Goal: Information Seeking & Learning: Learn about a topic

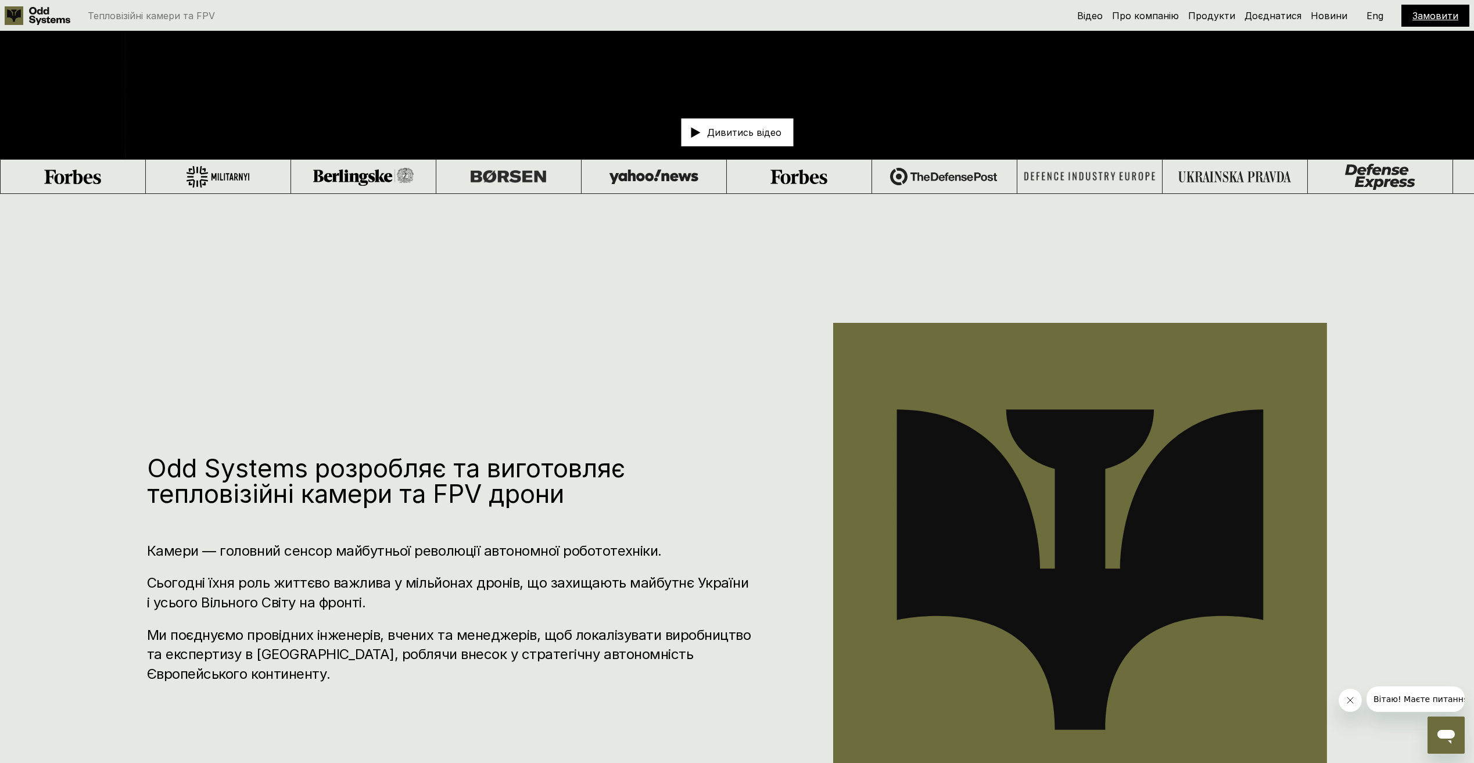
scroll to position [697, 0]
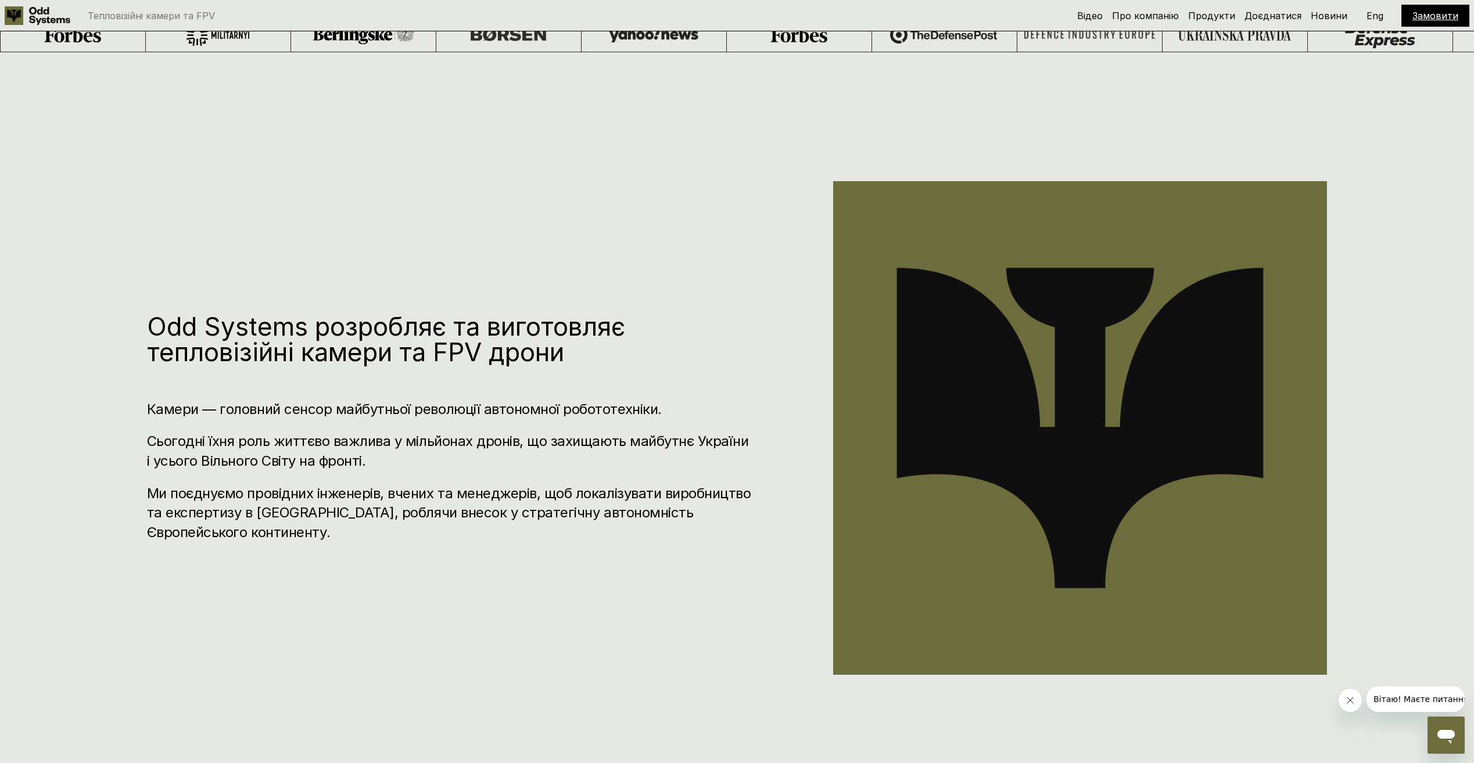
click at [549, 484] on h3 "Ми поєднуємо провідних інженерів, вчених та менеджерів, щоб локалізувати виробн…" at bounding box center [455, 513] width 617 height 59
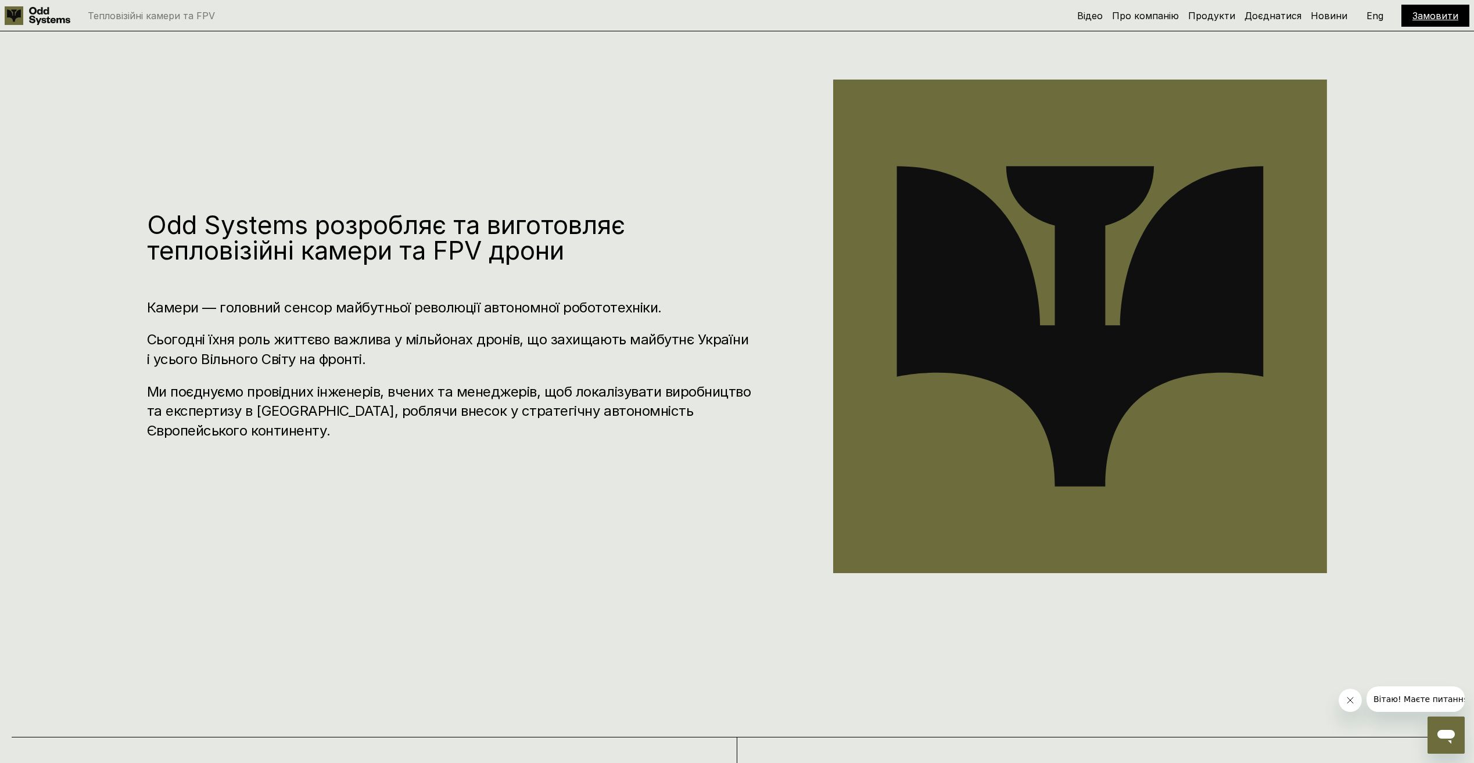
scroll to position [813, 0]
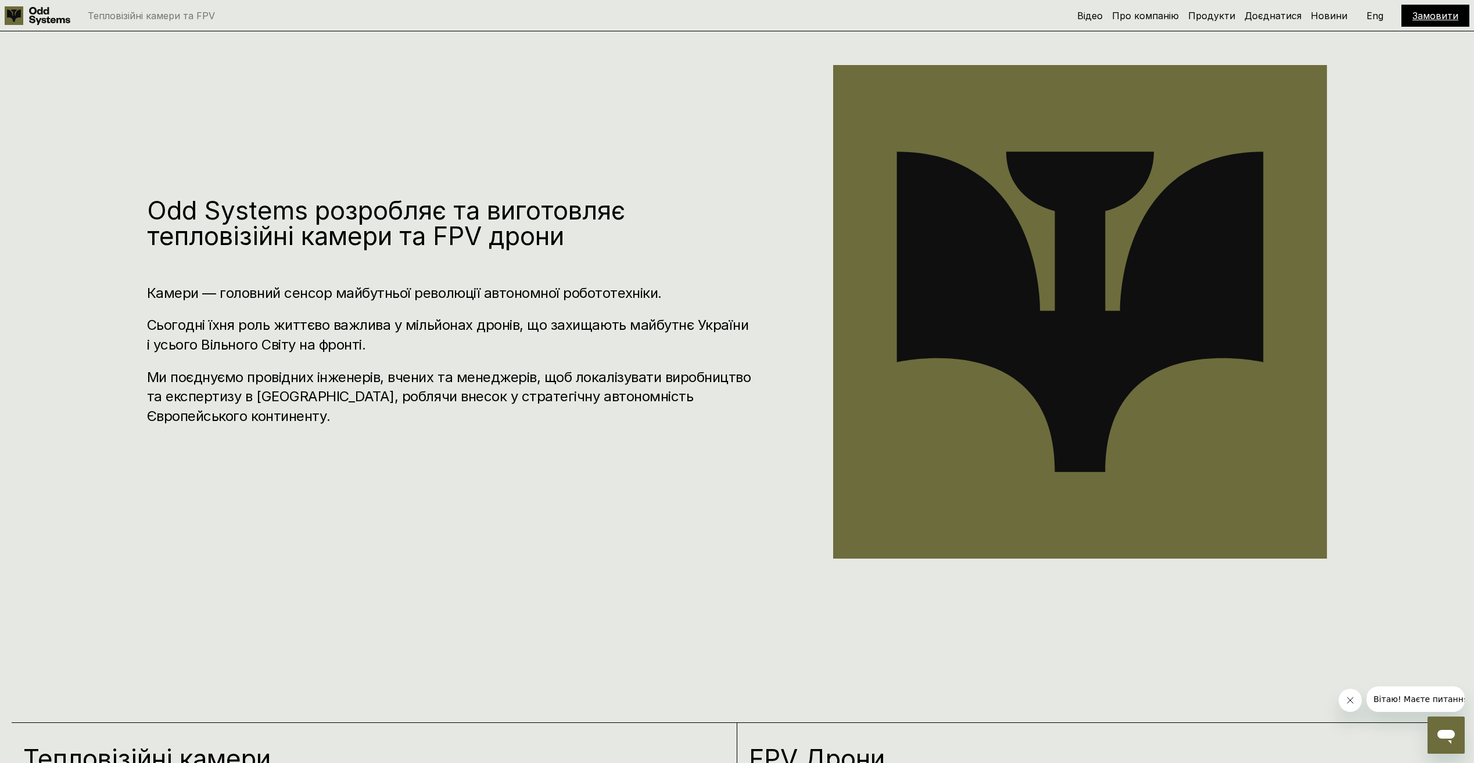
click at [556, 473] on div "Odd Systems розробляє та виготовляє тепловізійні камери та FPV дрони Камери — г…" at bounding box center [737, 317] width 1474 height 763
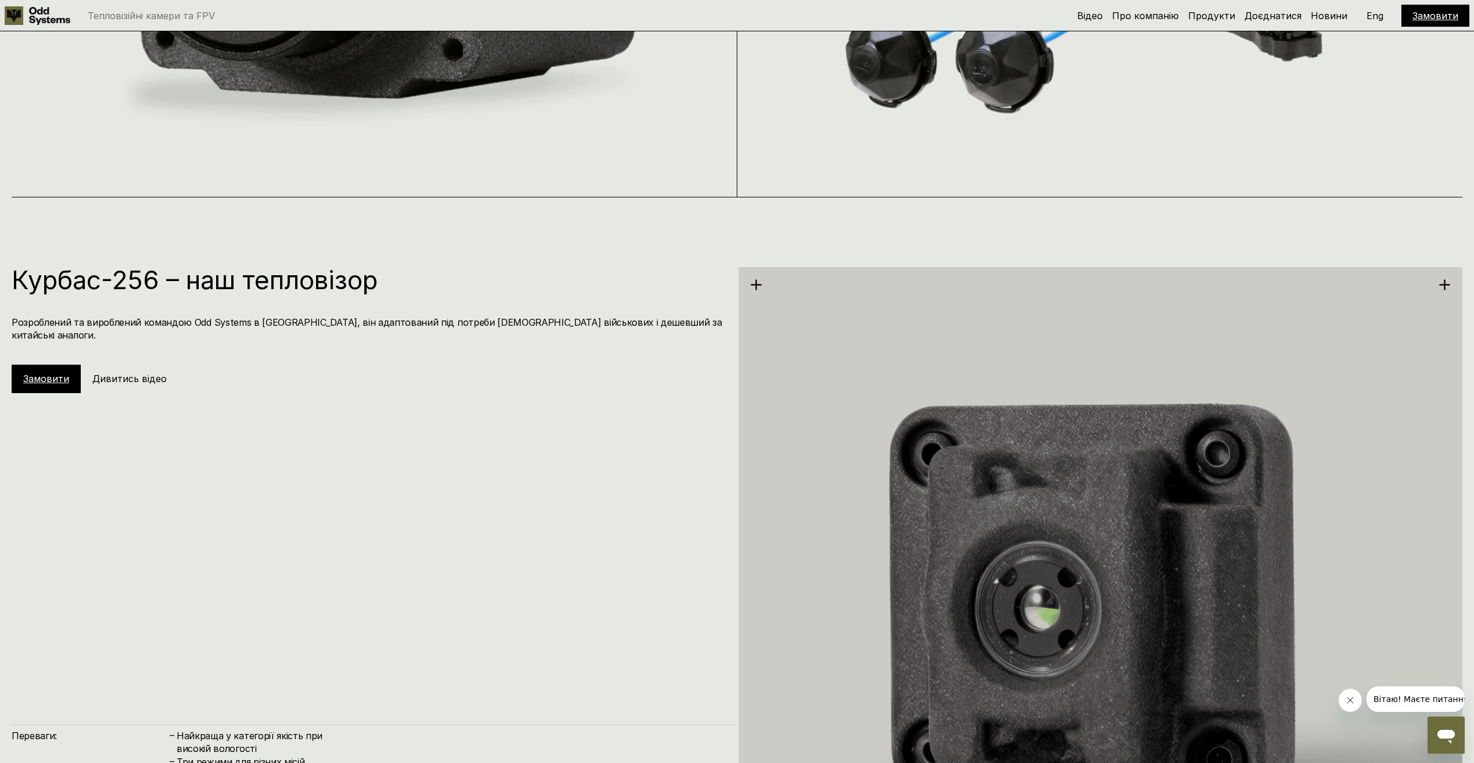
scroll to position [2091, 0]
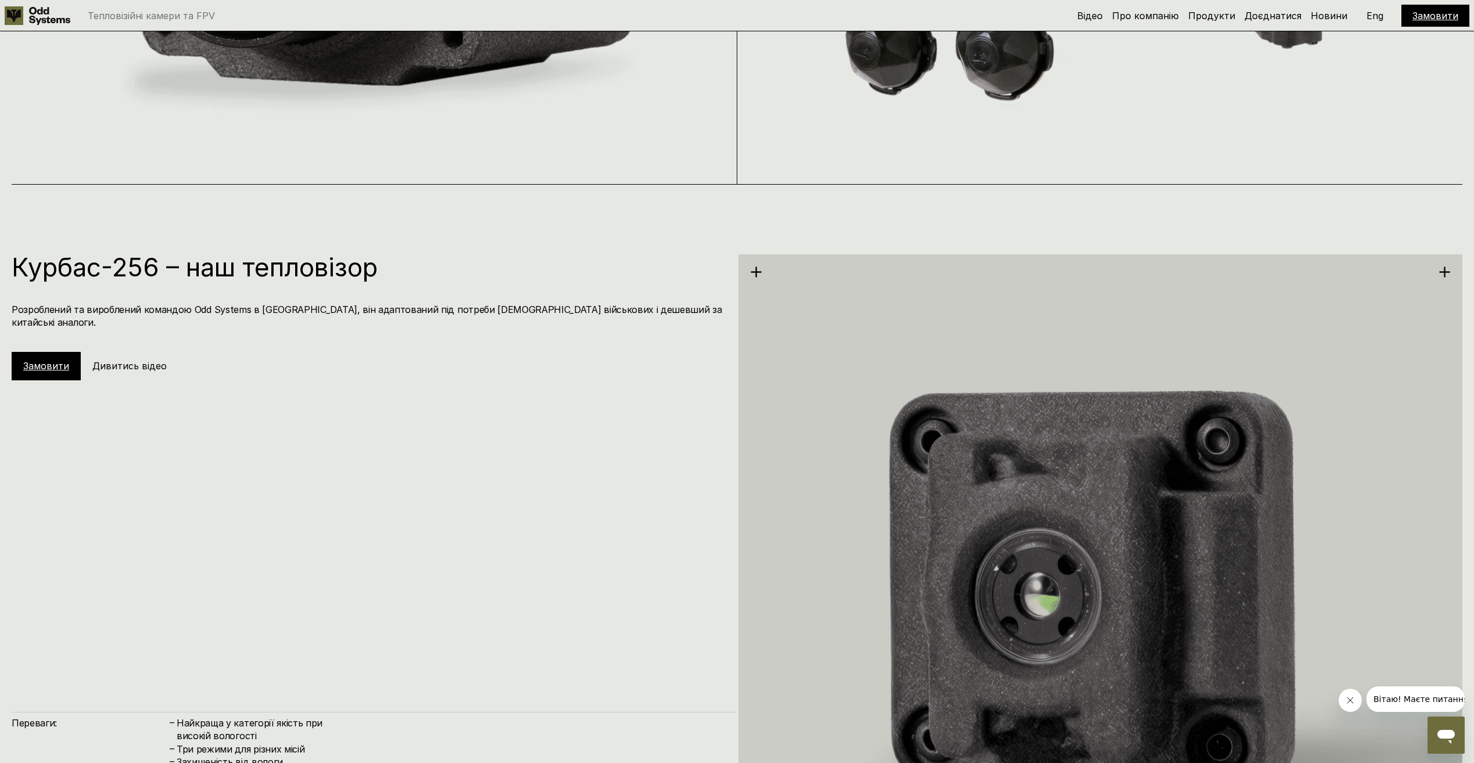
click at [605, 455] on div "Курбас-256 – наш тепловізор Розроблений та вироблений командою Odd Systems в [G…" at bounding box center [374, 583] width 724 height 659
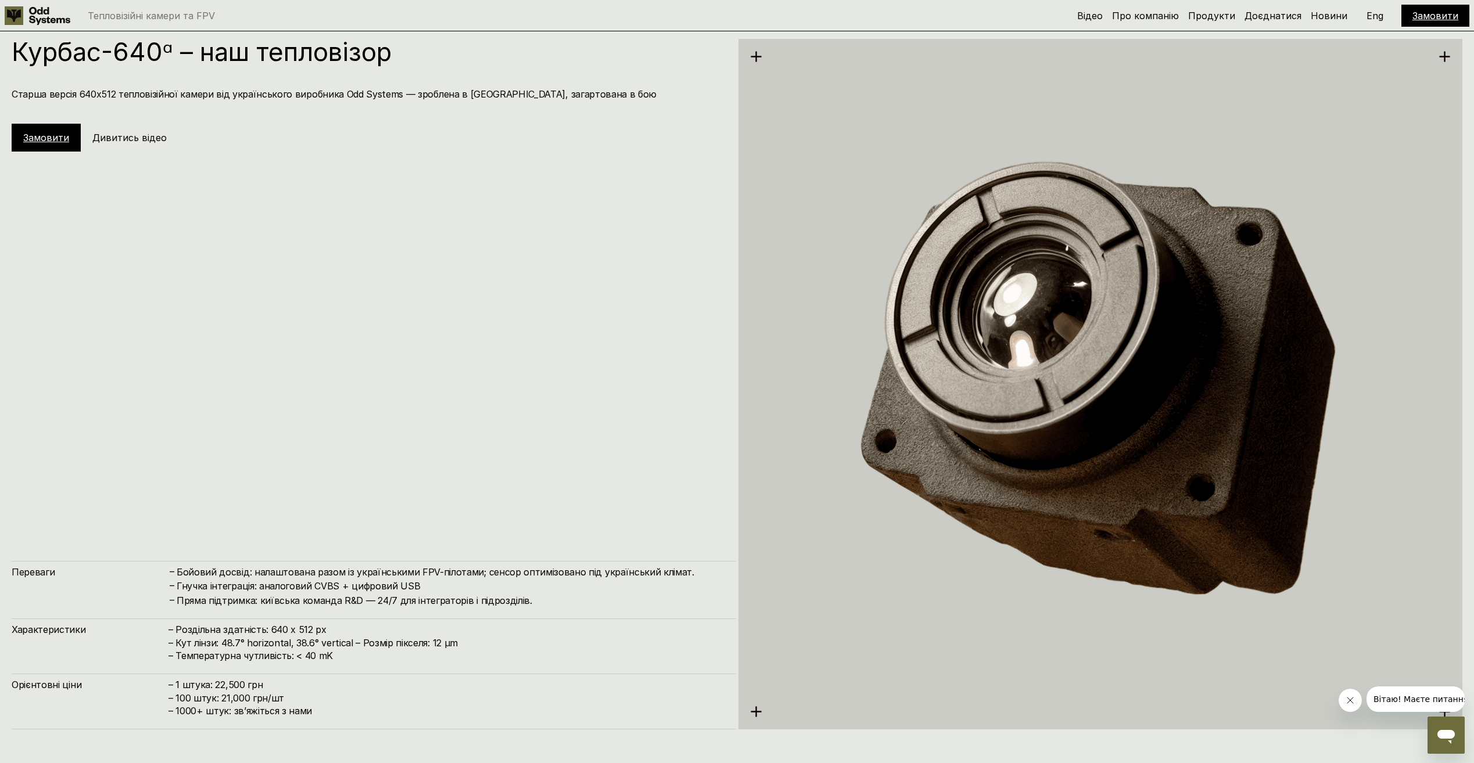
scroll to position [3834, 0]
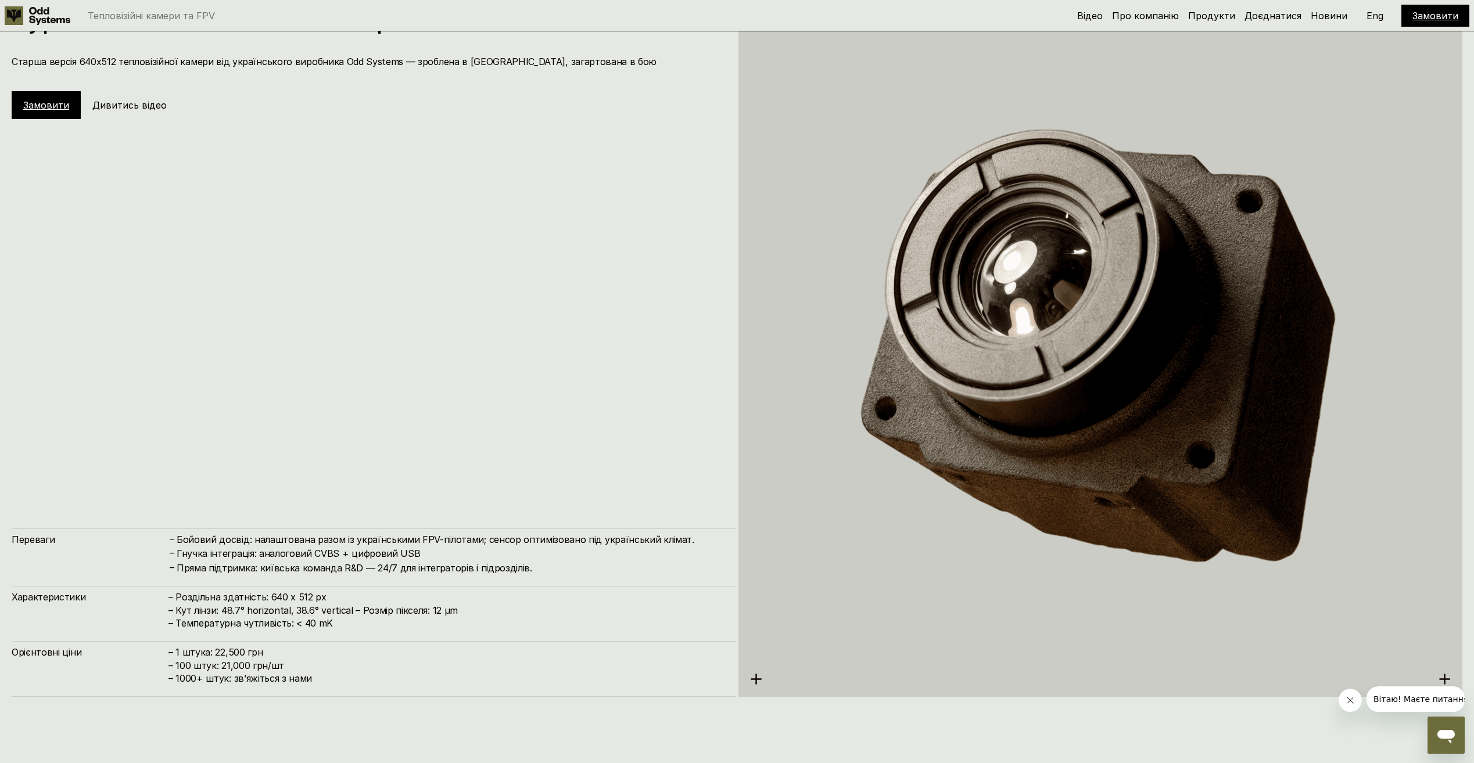
click at [462, 271] on div "Курбас-640ᵅ – наш тепловізор Старша версія 640х512 тепловізійної камери від [DE…" at bounding box center [374, 351] width 724 height 691
click at [218, 653] on h4 "– 1 штука: 22,500 грн – 100 штук: 21,000 грн/шт – ⁠1000+ штук: звʼяжіться з нами" at bounding box center [446, 665] width 556 height 39
drag, startPoint x: 218, startPoint y: 653, endPoint x: 246, endPoint y: 678, distance: 37.9
click at [246, 678] on span "– ⁠1000+ штук: звʼяжіться з нами" at bounding box center [239, 679] width 143 height 12
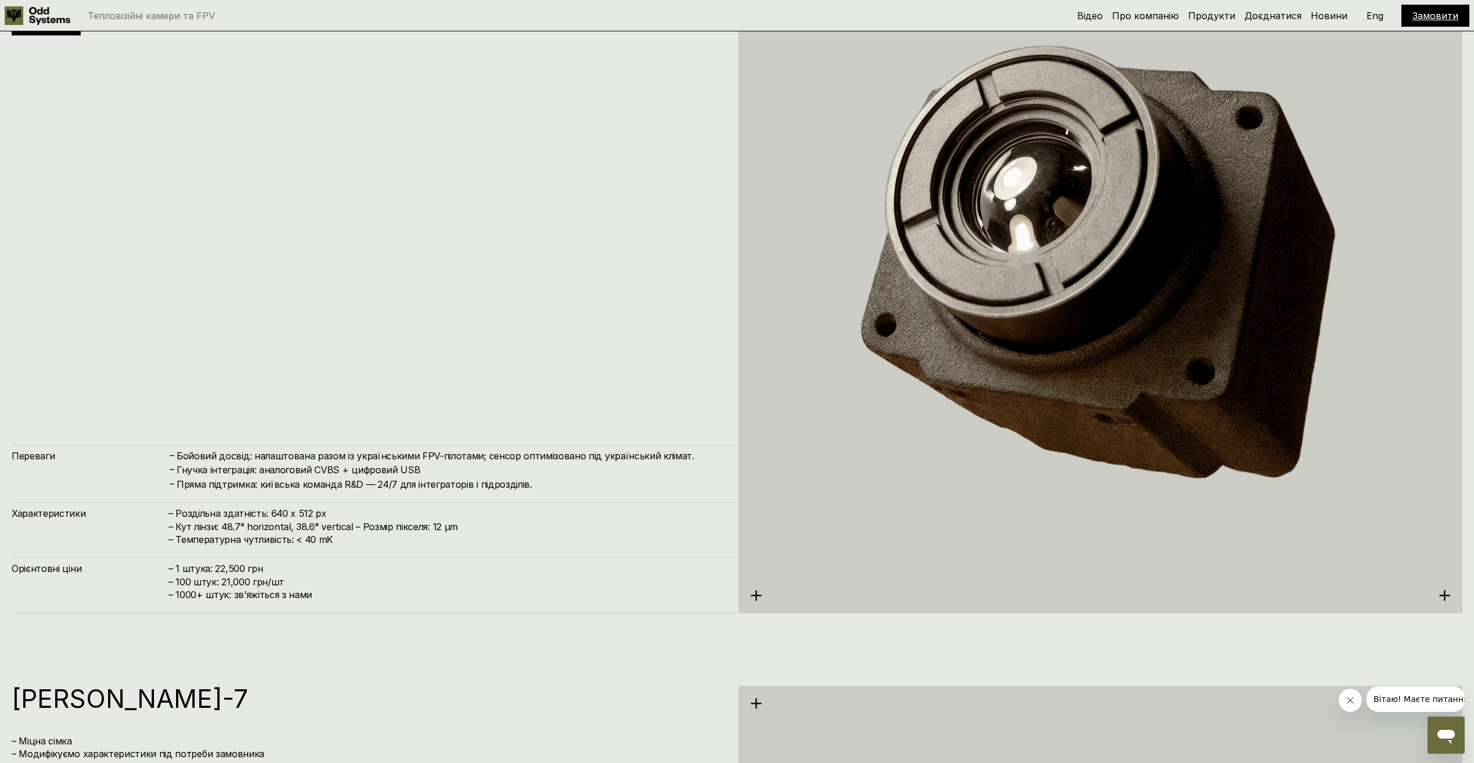
scroll to position [4008, 0]
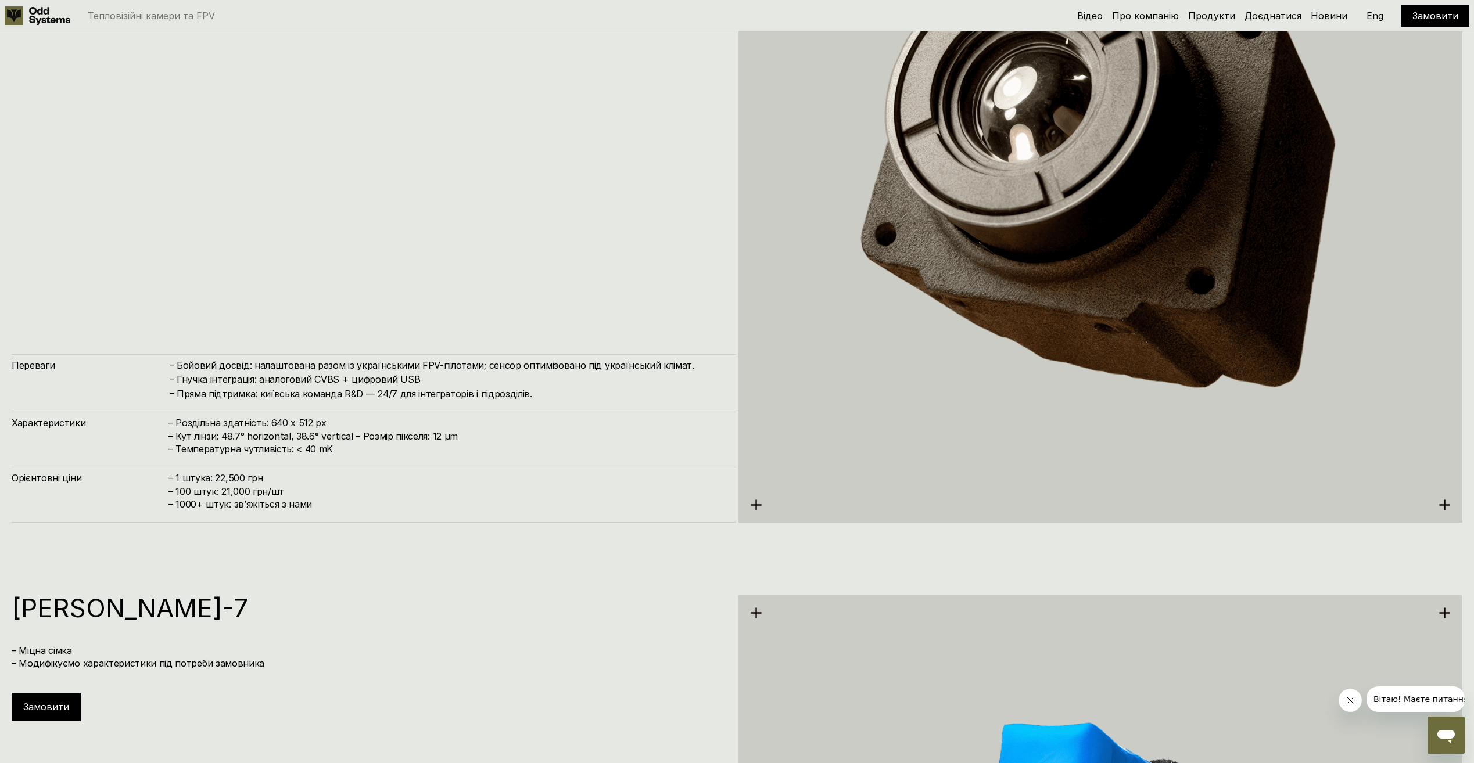
click at [345, 538] on div "Курбас-640ᵅ – наш тепловізор Старша версія 640х512 тепловізійної камери від [DE…" at bounding box center [737, 175] width 1474 height 763
click at [223, 491] on h4 "– 1 штука: 22,500 грн – 100 штук: 21,000 грн/шт – ⁠1000+ штук: звʼяжіться з нами" at bounding box center [446, 491] width 556 height 39
drag, startPoint x: 223, startPoint y: 491, endPoint x: 239, endPoint y: 494, distance: 15.9
click at [239, 494] on h4 "– 1 штука: 22,500 грн – 100 штук: 21,000 грн/шт – ⁠1000+ штук: звʼяжіться з нами" at bounding box center [446, 491] width 556 height 39
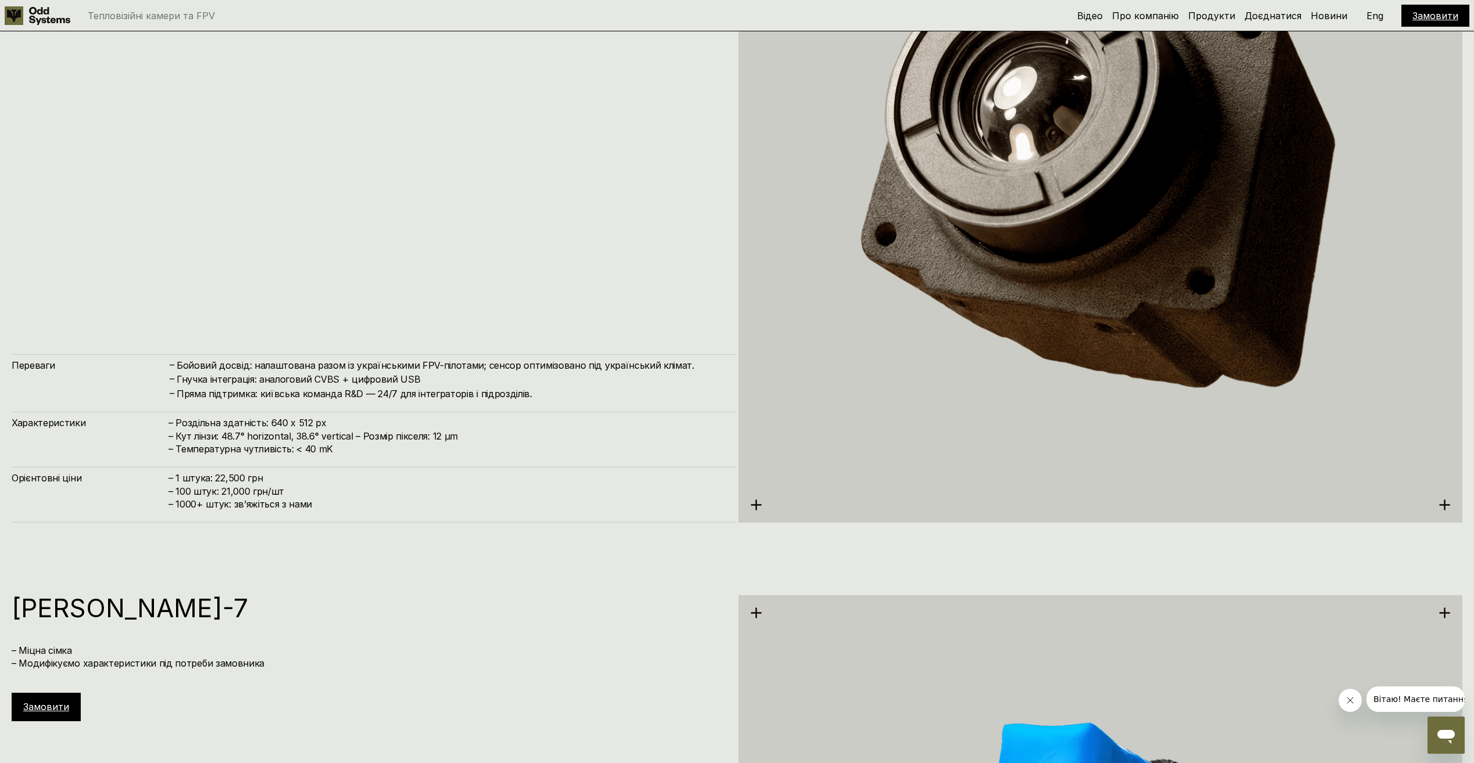
click at [271, 494] on h4 "– 1 штука: 22,500 грн – 100 штук: 21,000 грн/шт – ⁠1000+ штук: звʼяжіться з нами" at bounding box center [446, 491] width 556 height 39
click at [293, 493] on h4 "– 1 штука: 22,500 грн – 100 штук: 21,000 грн/шт – ⁠1000+ штук: звʼяжіться з нами" at bounding box center [446, 491] width 556 height 39
click at [314, 493] on h4 "– 1 штука: 22,500 грн – 100 штук: 21,000 грн/шт – ⁠1000+ штук: звʼяжіться з нами" at bounding box center [446, 491] width 556 height 39
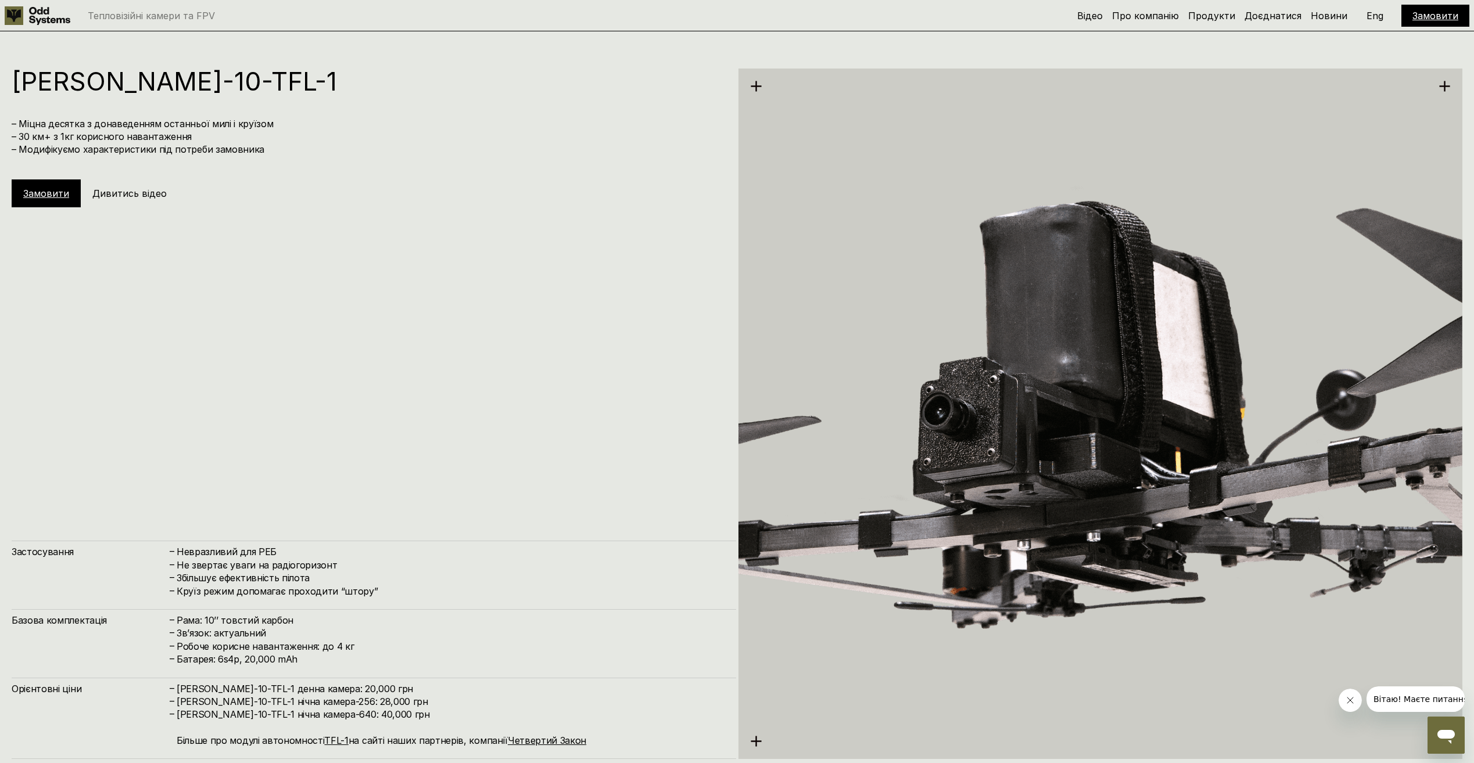
scroll to position [6041, 0]
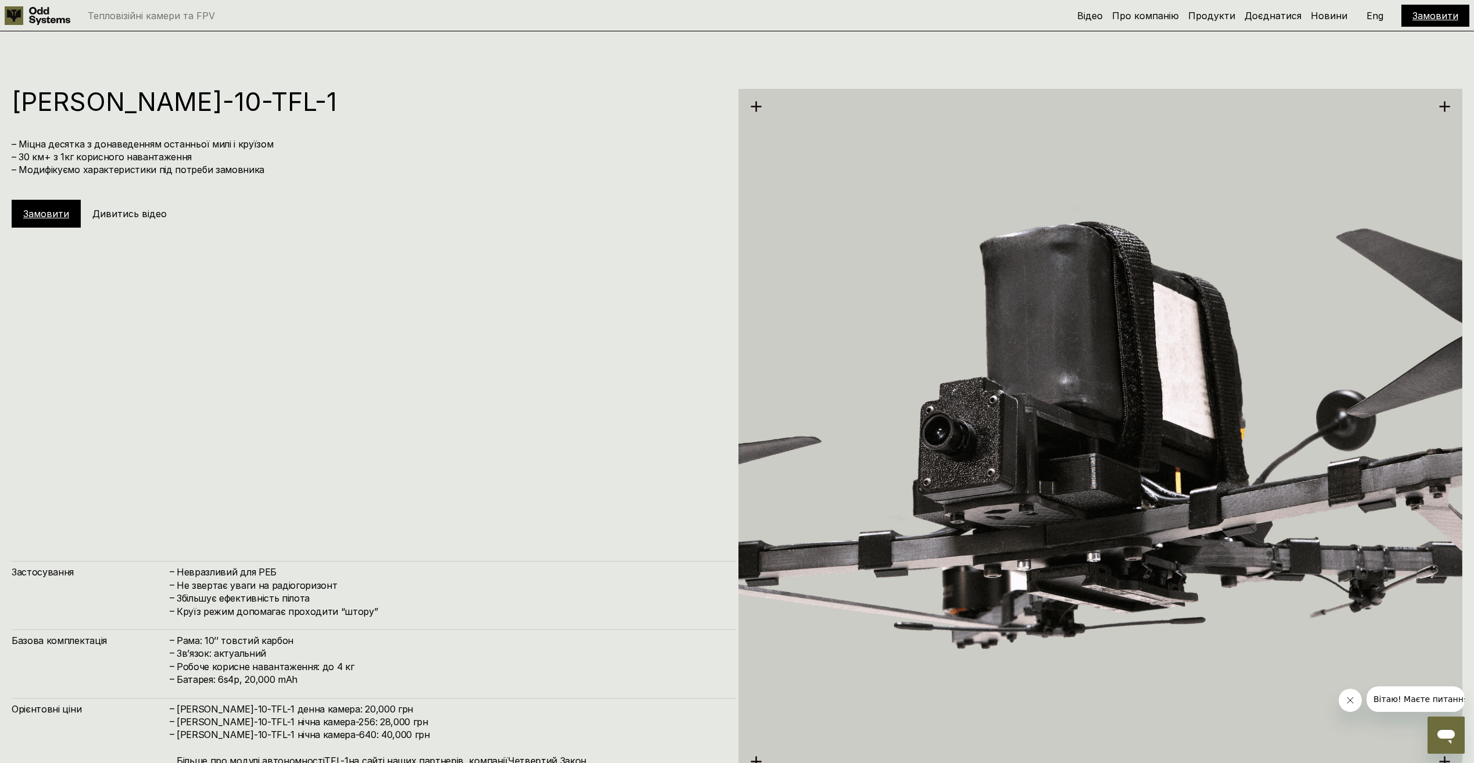
click at [294, 364] on div "[PERSON_NAME]-10-TFL-1 – Міцна десятка з донаведенням останньої милі і круїзом …" at bounding box center [374, 434] width 724 height 691
drag, startPoint x: 45, startPoint y: 166, endPoint x: 294, endPoint y: 180, distance: 249.0
click at [294, 180] on div "[PERSON_NAME]-10-TFL-1 – Міцна десятка з донаведенням останньої милі і круїзом …" at bounding box center [374, 158] width 724 height 139
drag, startPoint x: 294, startPoint y: 180, endPoint x: 323, endPoint y: 329, distance: 152.1
click at [316, 328] on div "[PERSON_NAME]-10-TFL-1 – Міцна десятка з донаведенням останньої милі і круїзом …" at bounding box center [374, 434] width 724 height 691
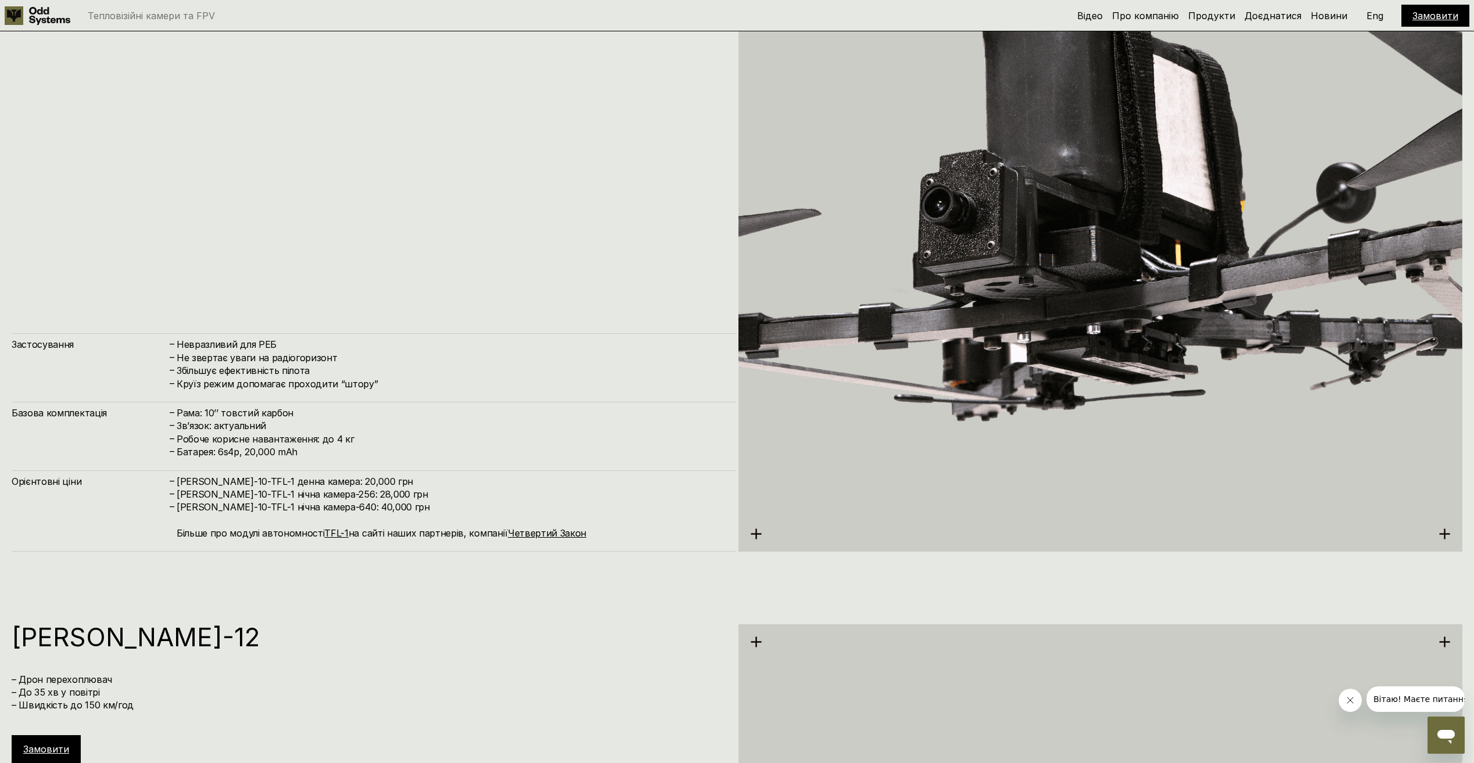
scroll to position [6273, 0]
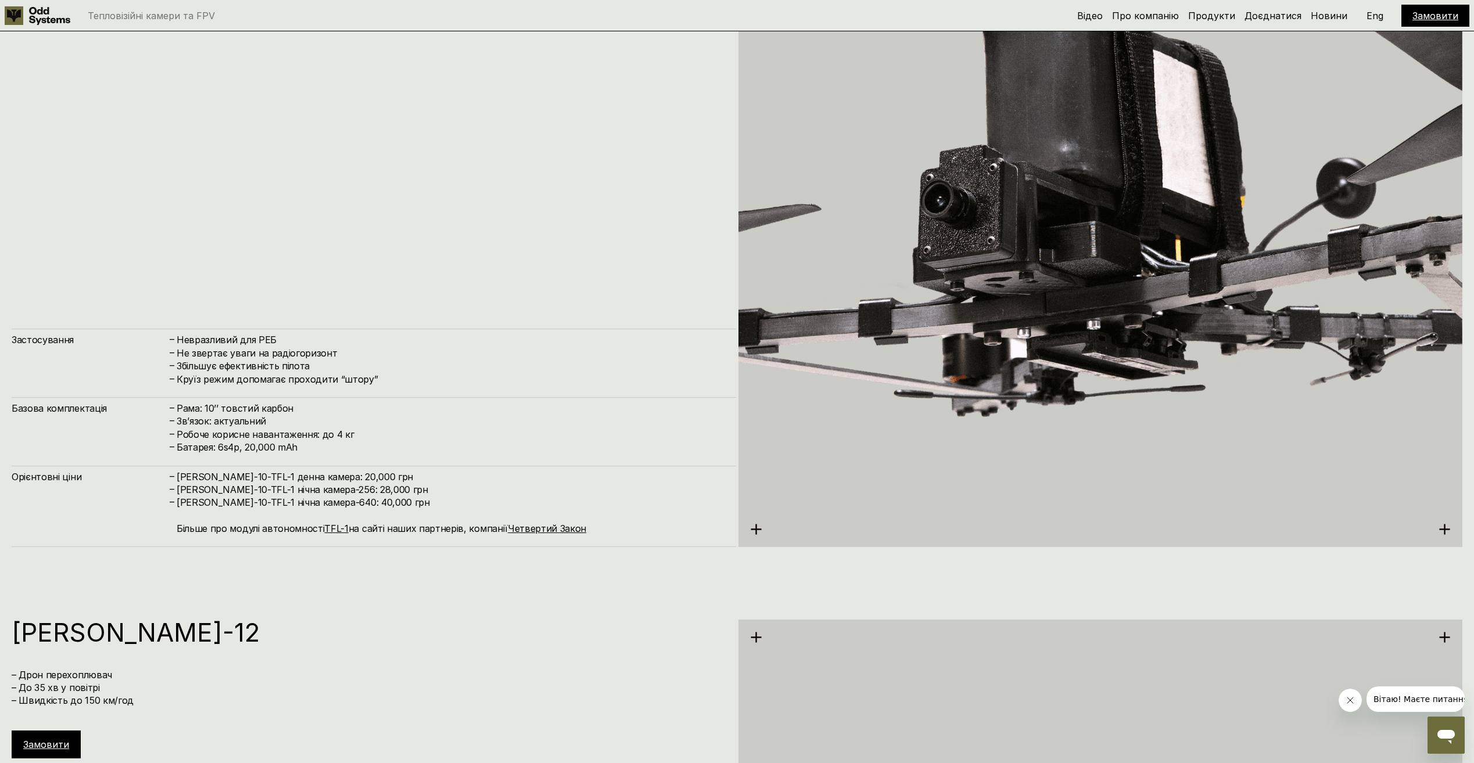
click at [425, 336] on h4 "Невразливий для РЕБ" at bounding box center [451, 339] width 548 height 13
drag, startPoint x: 325, startPoint y: 476, endPoint x: 369, endPoint y: 479, distance: 44.2
click at [369, 479] on h4 "[PERSON_NAME]-10-TFL-1 денна камера: 20,000 грн" at bounding box center [451, 476] width 548 height 13
drag, startPoint x: 369, startPoint y: 479, endPoint x: 329, endPoint y: 482, distance: 39.6
click at [329, 482] on h4 "[PERSON_NAME]-10-TFL-1 денна камера: 20,000 грн" at bounding box center [451, 476] width 548 height 13
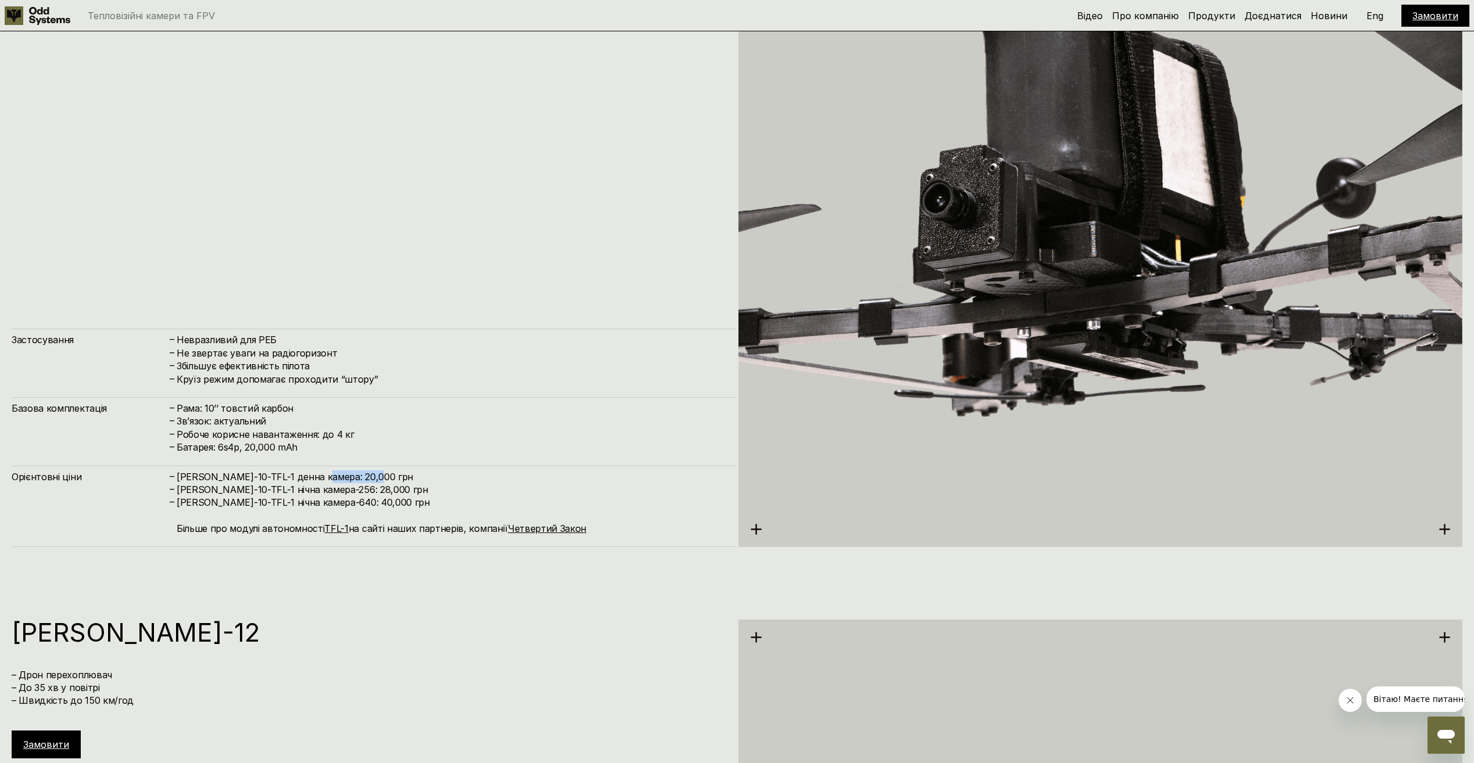
drag, startPoint x: 319, startPoint y: 475, endPoint x: 375, endPoint y: 482, distance: 56.2
click at [375, 482] on h4 "[PERSON_NAME]-10-TFL-1 денна камера: 20,000 грн" at bounding box center [451, 476] width 548 height 13
drag, startPoint x: 375, startPoint y: 482, endPoint x: 353, endPoint y: 491, distance: 24.7
click at [353, 491] on h4 "[PERSON_NAME]-10-TFL-1 нічна камера-256: 28,000 грн" at bounding box center [451, 489] width 548 height 13
drag, startPoint x: 342, startPoint y: 491, endPoint x: 385, endPoint y: 493, distance: 43.0
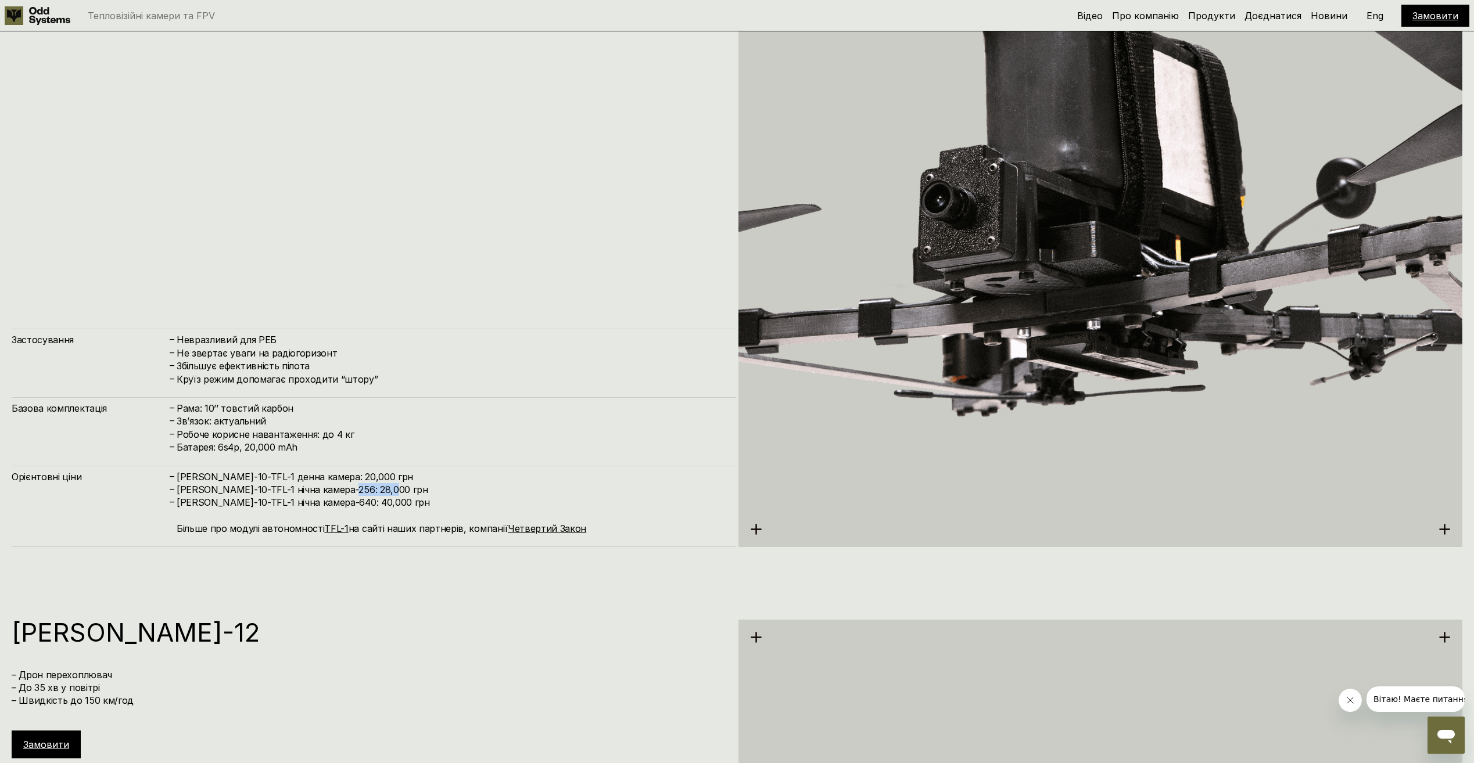
click at [385, 493] on h4 "[PERSON_NAME]-10-TFL-1 нічна камера-256: 28,000 грн" at bounding box center [451, 489] width 548 height 13
drag, startPoint x: 385, startPoint y: 493, endPoint x: 343, endPoint y: 512, distance: 46.0
click at [343, 512] on h4 "[PERSON_NAME]-10-TFL-1 нічна камера-640: 40,000 грн Більше про модулі автономно…" at bounding box center [451, 515] width 548 height 39
drag, startPoint x: 341, startPoint y: 503, endPoint x: 391, endPoint y: 500, distance: 50.6
click at [391, 500] on h4 "[PERSON_NAME]-10-TFL-1 нічна камера-640: 40,000 грн Більше про модулі автономно…" at bounding box center [451, 515] width 548 height 39
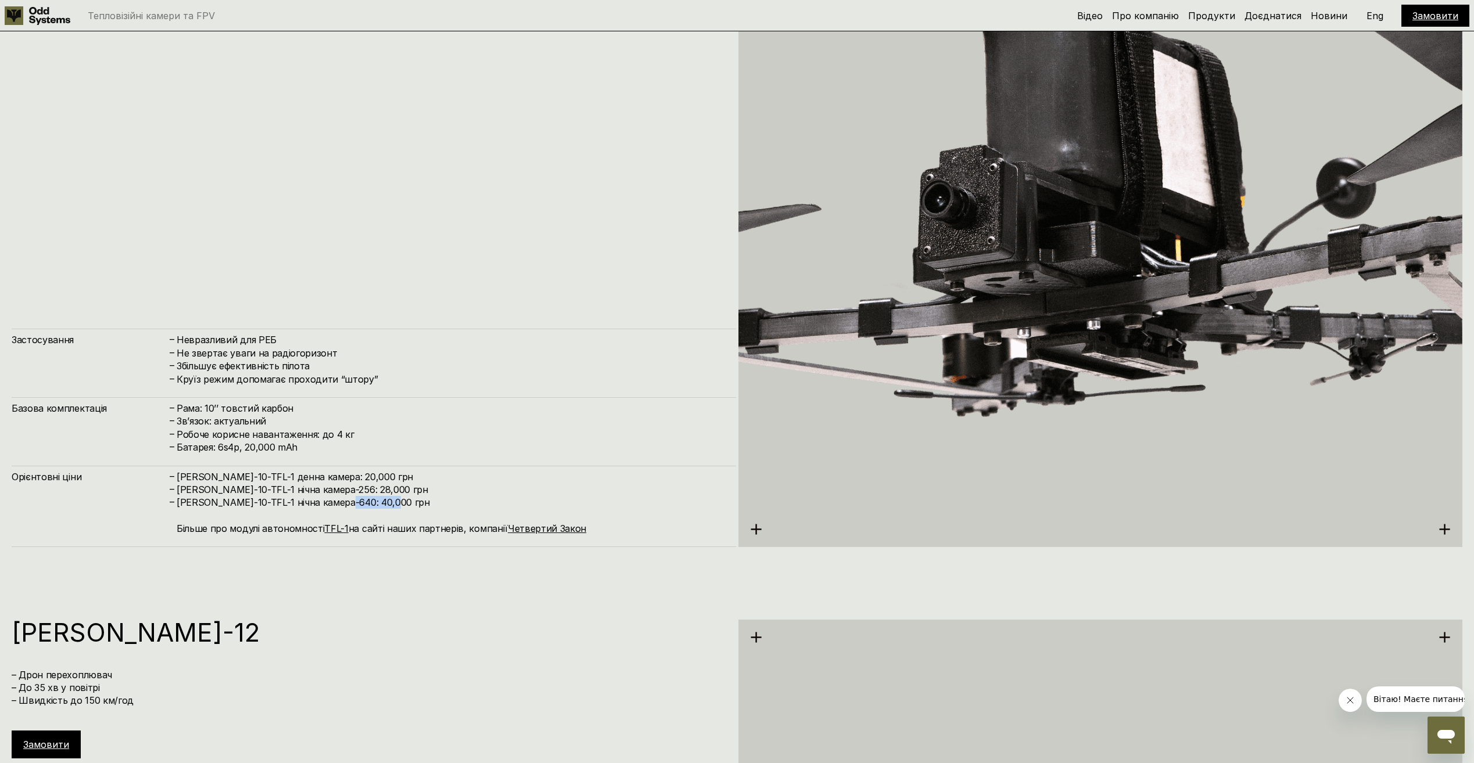
drag, startPoint x: 391, startPoint y: 500, endPoint x: 371, endPoint y: 508, distance: 22.2
click at [371, 508] on h4 "[PERSON_NAME]-10-TFL-1 нічна камера-640: 40,000 грн Більше про модулі автономно…" at bounding box center [451, 515] width 548 height 39
click at [366, 502] on h4 "[PERSON_NAME]-10-TFL-1 нічна камера-640: 40,000 грн Більше про модулі автономно…" at bounding box center [451, 515] width 548 height 39
drag, startPoint x: 366, startPoint y: 502, endPoint x: 349, endPoint y: 499, distance: 17.7
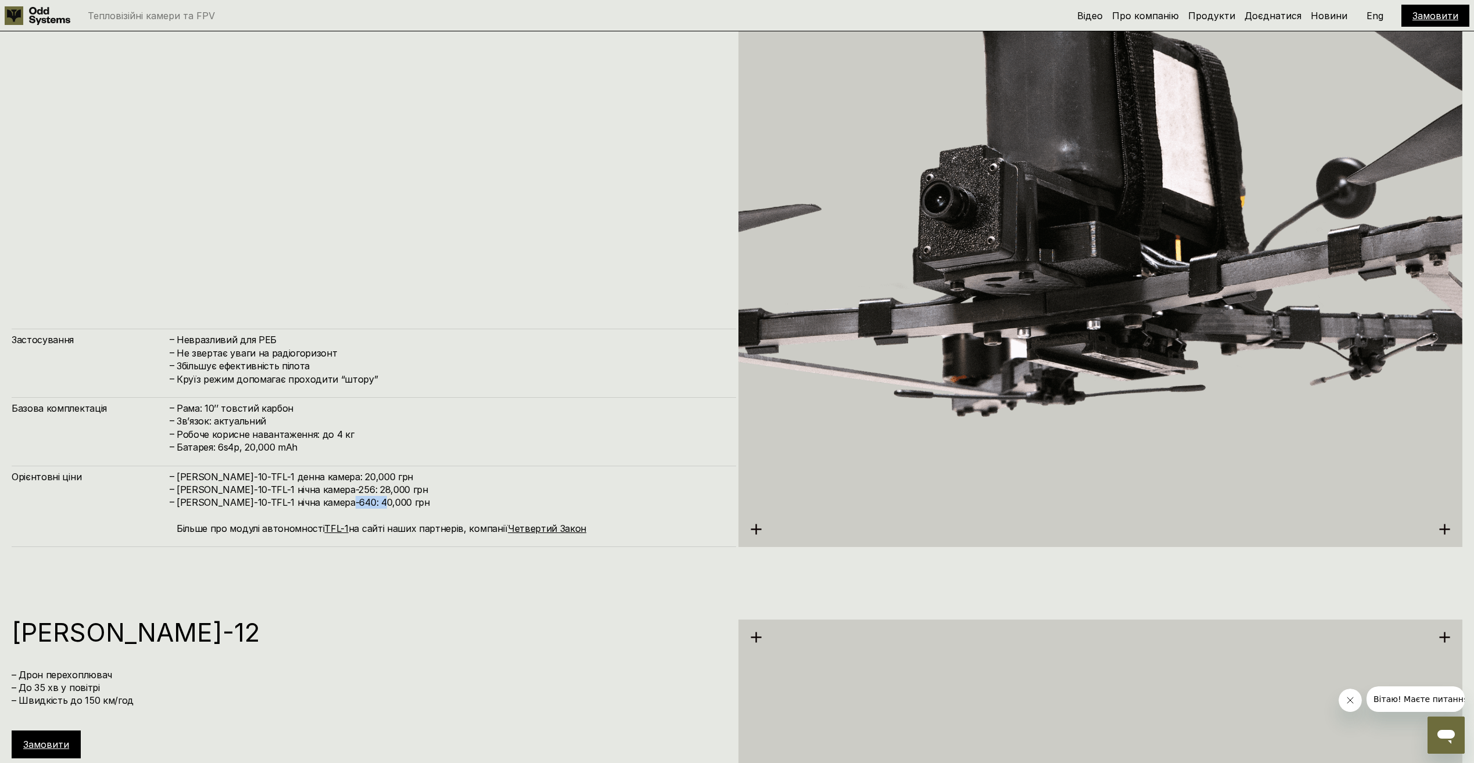
click at [349, 499] on h4 "[PERSON_NAME]-10-TFL-1 нічна камера-640: 40,000 грн Більше про модулі автономно…" at bounding box center [451, 515] width 548 height 39
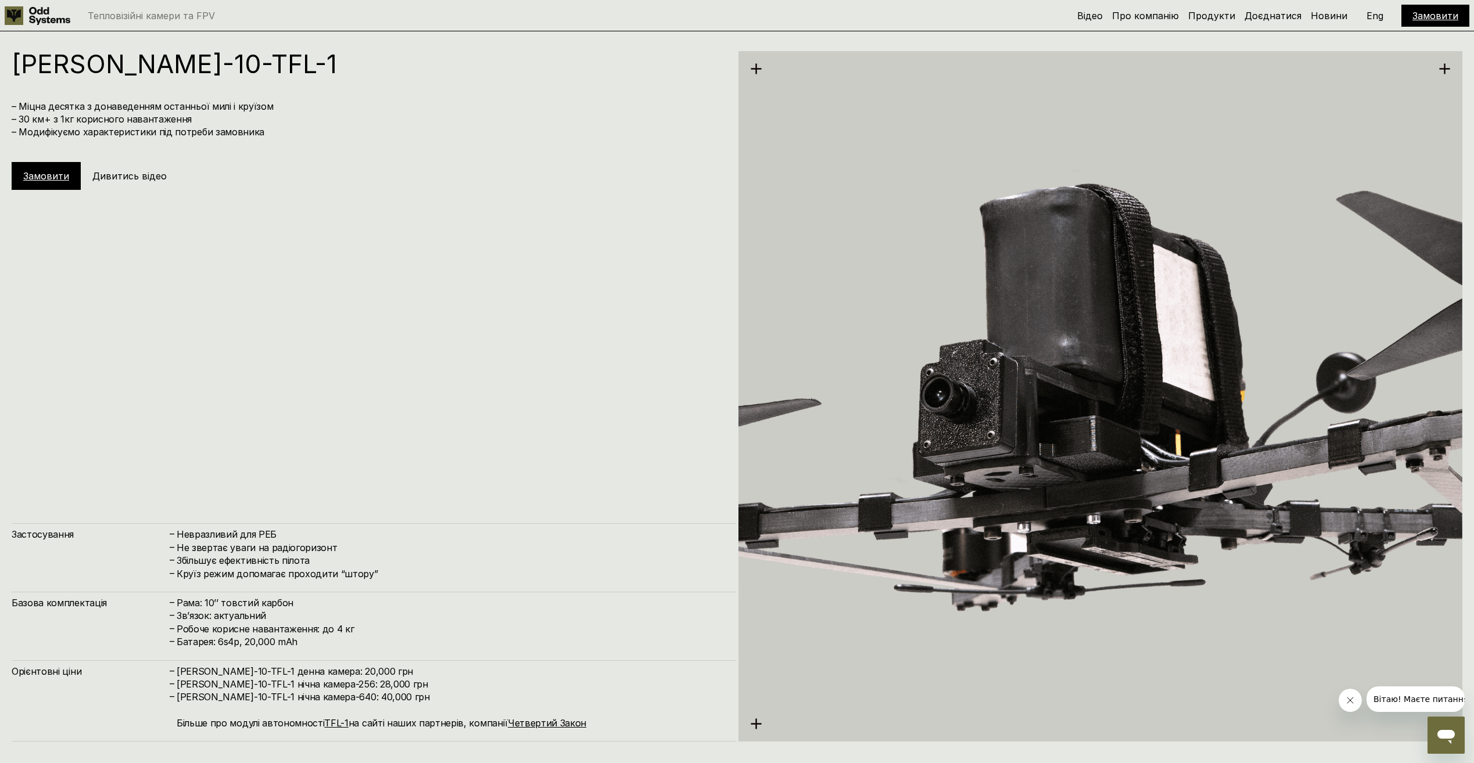
scroll to position [6099, 0]
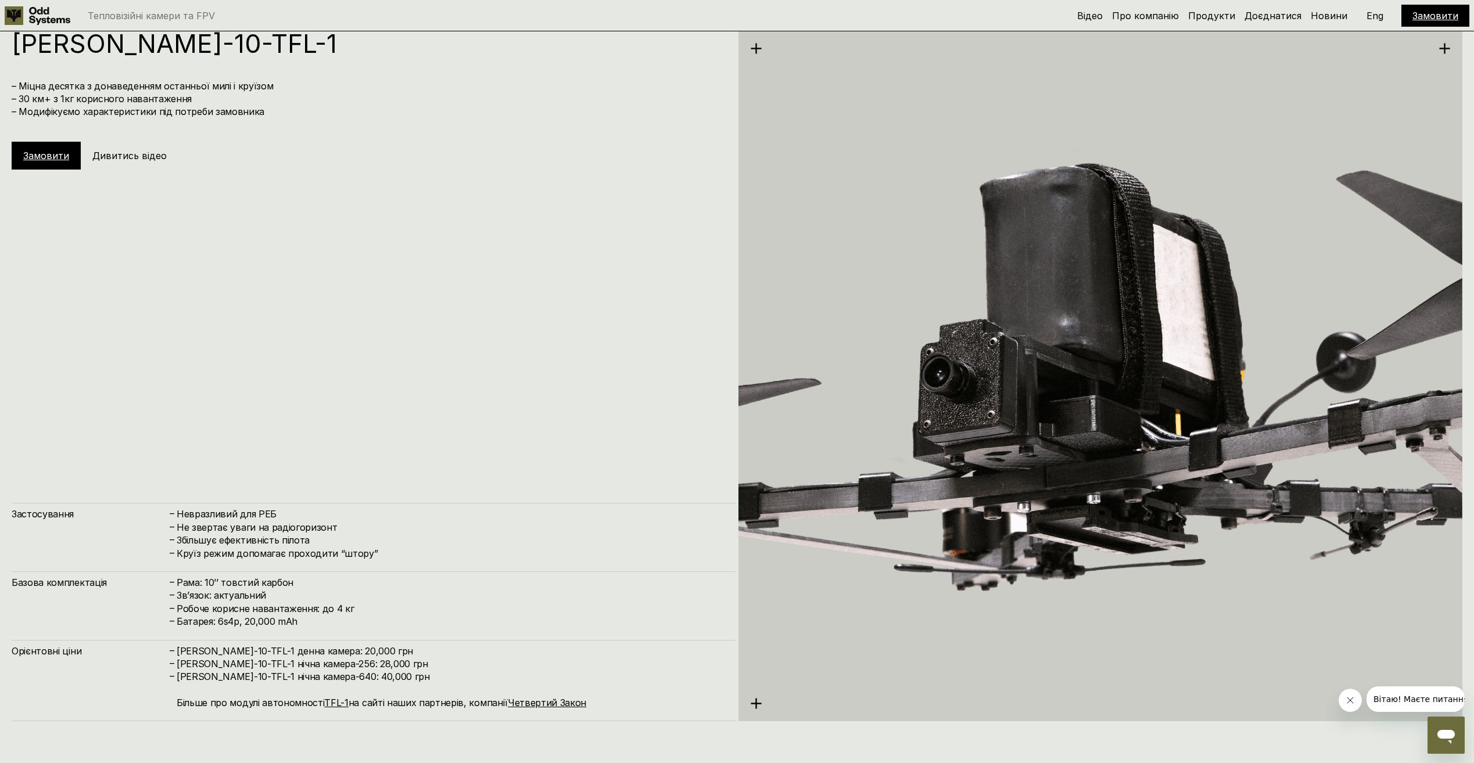
click at [490, 411] on div "[PERSON_NAME]-10-TFL-1 – Міцна десятка з донаведенням останньої милі і круїзом …" at bounding box center [374, 376] width 724 height 691
click at [498, 404] on div "[PERSON_NAME]-10-TFL-1 – Міцна десятка з донаведенням останньої милі і круїзом …" at bounding box center [374, 376] width 724 height 691
click at [571, 347] on div "[PERSON_NAME]-10-TFL-1 – Міцна десятка з донаведенням останньої милі і круїзом …" at bounding box center [374, 376] width 724 height 691
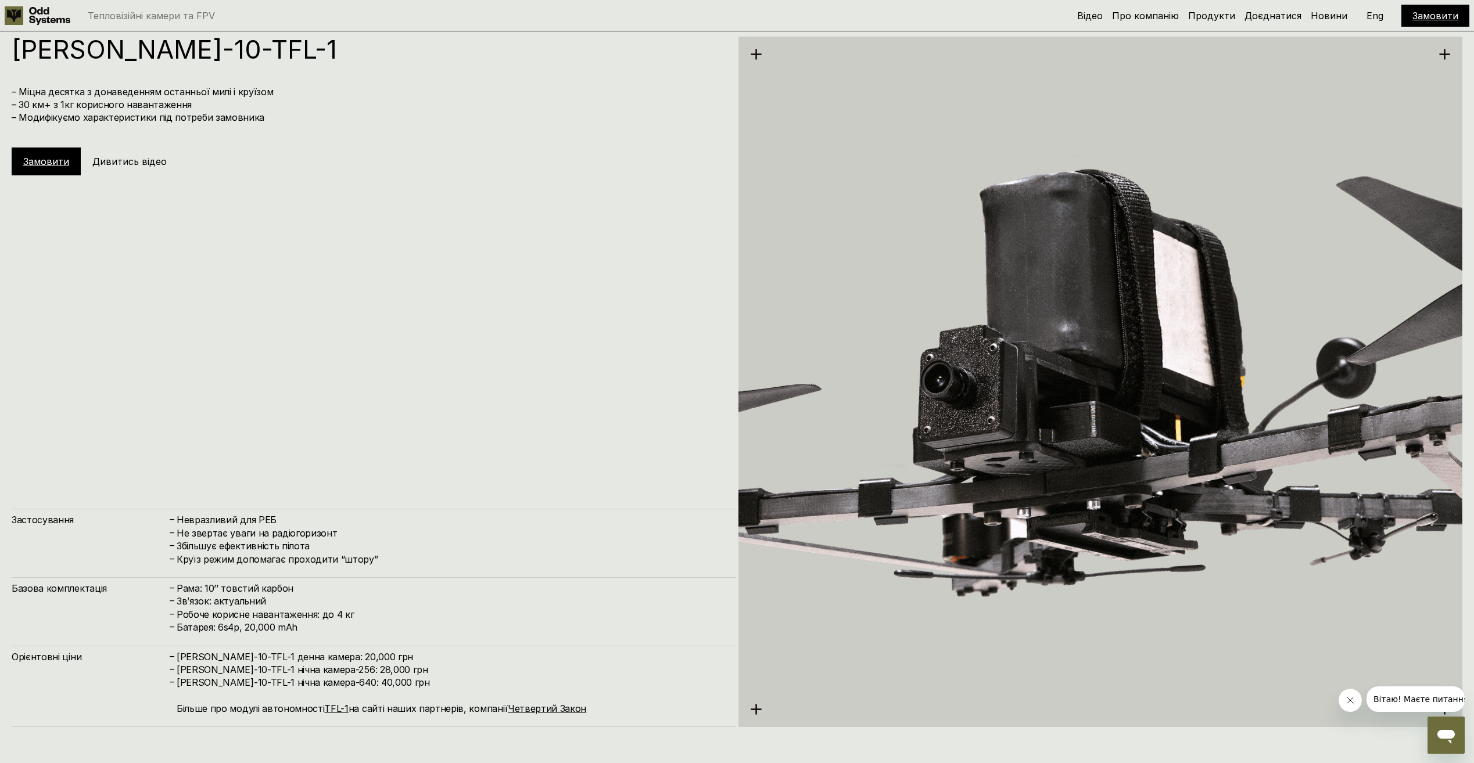
drag, startPoint x: 587, startPoint y: 369, endPoint x: 584, endPoint y: 386, distance: 16.4
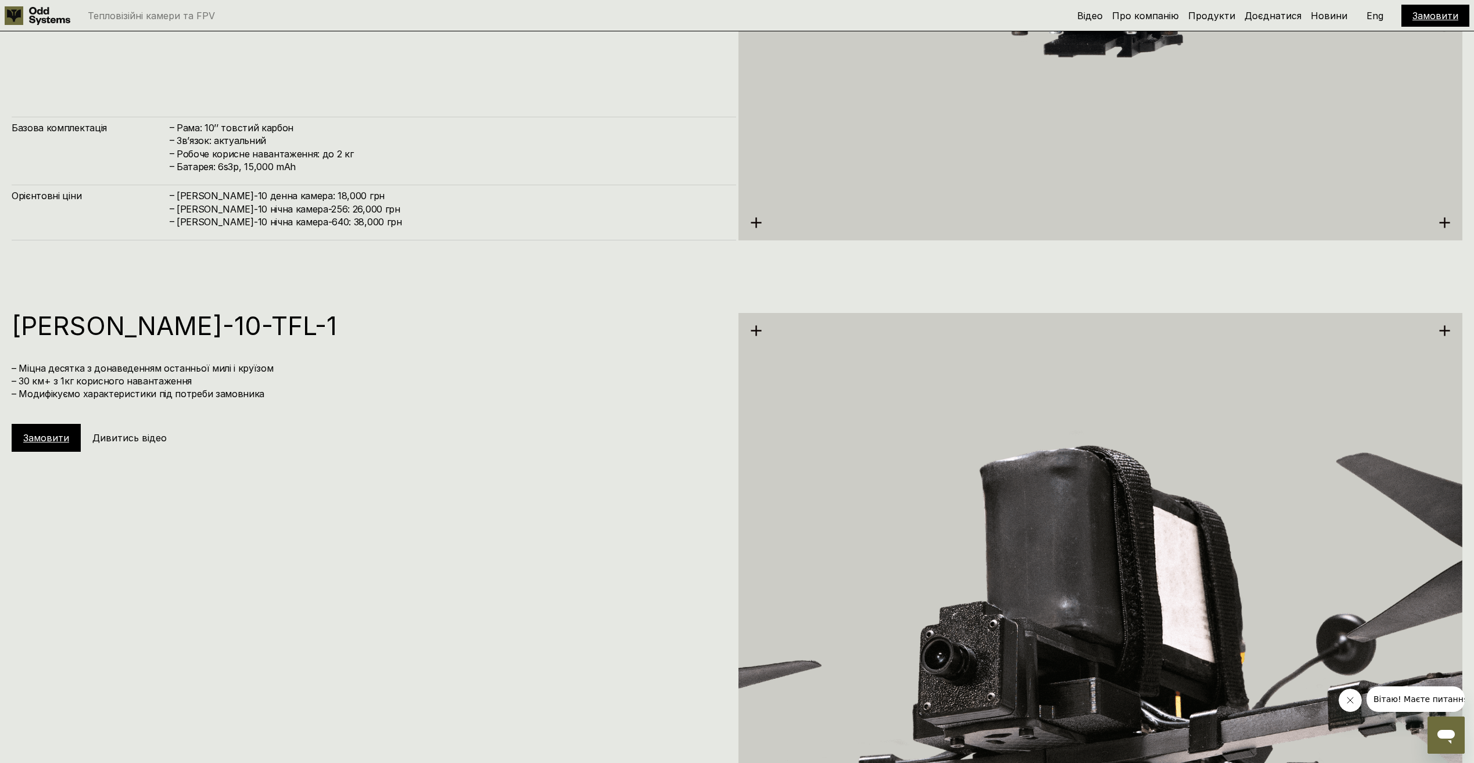
scroll to position [5689, 0]
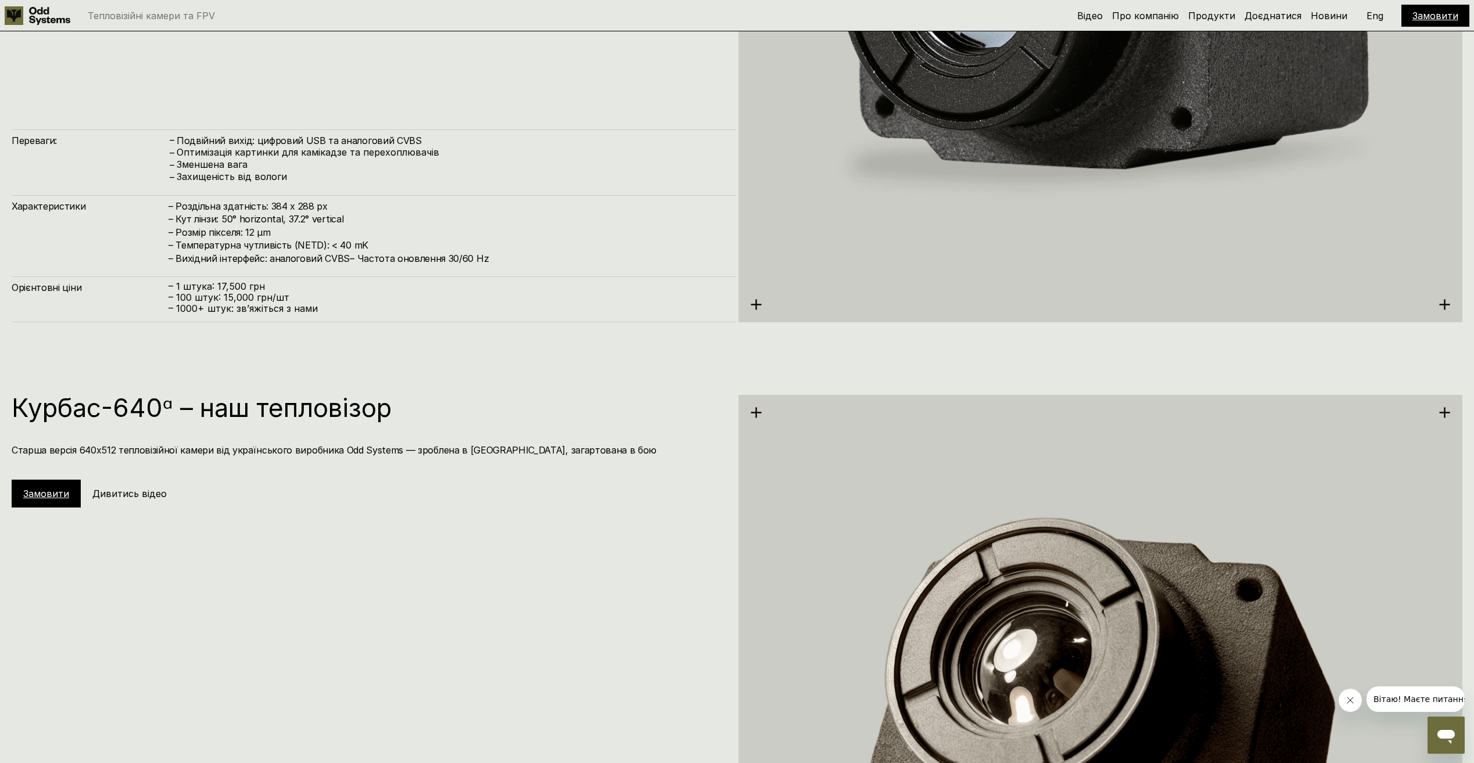
scroll to position [3659, 0]
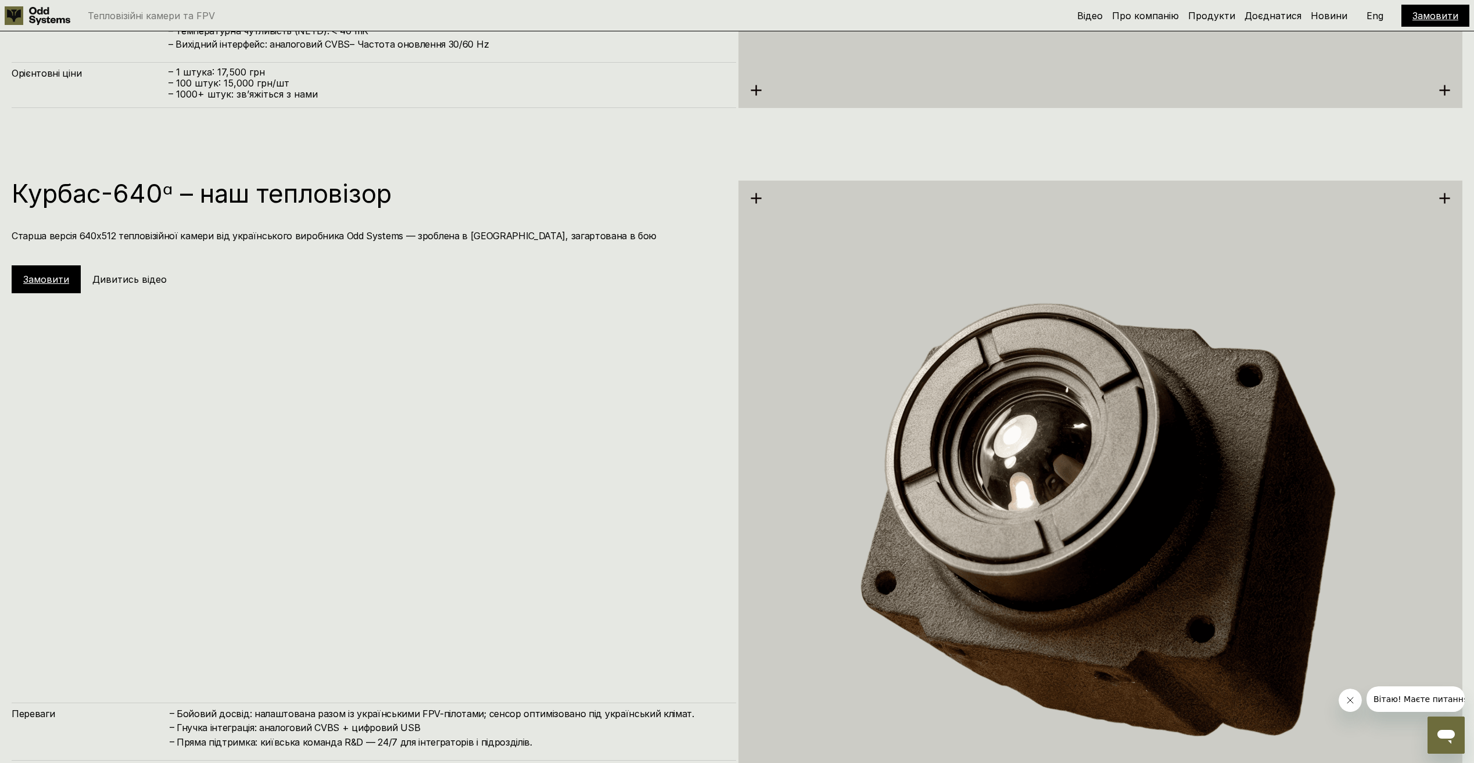
click at [211, 475] on div "Курбас-640ᵅ – наш тепловізор Старша версія 640х512 тепловізійної камери від [DE…" at bounding box center [374, 526] width 724 height 691
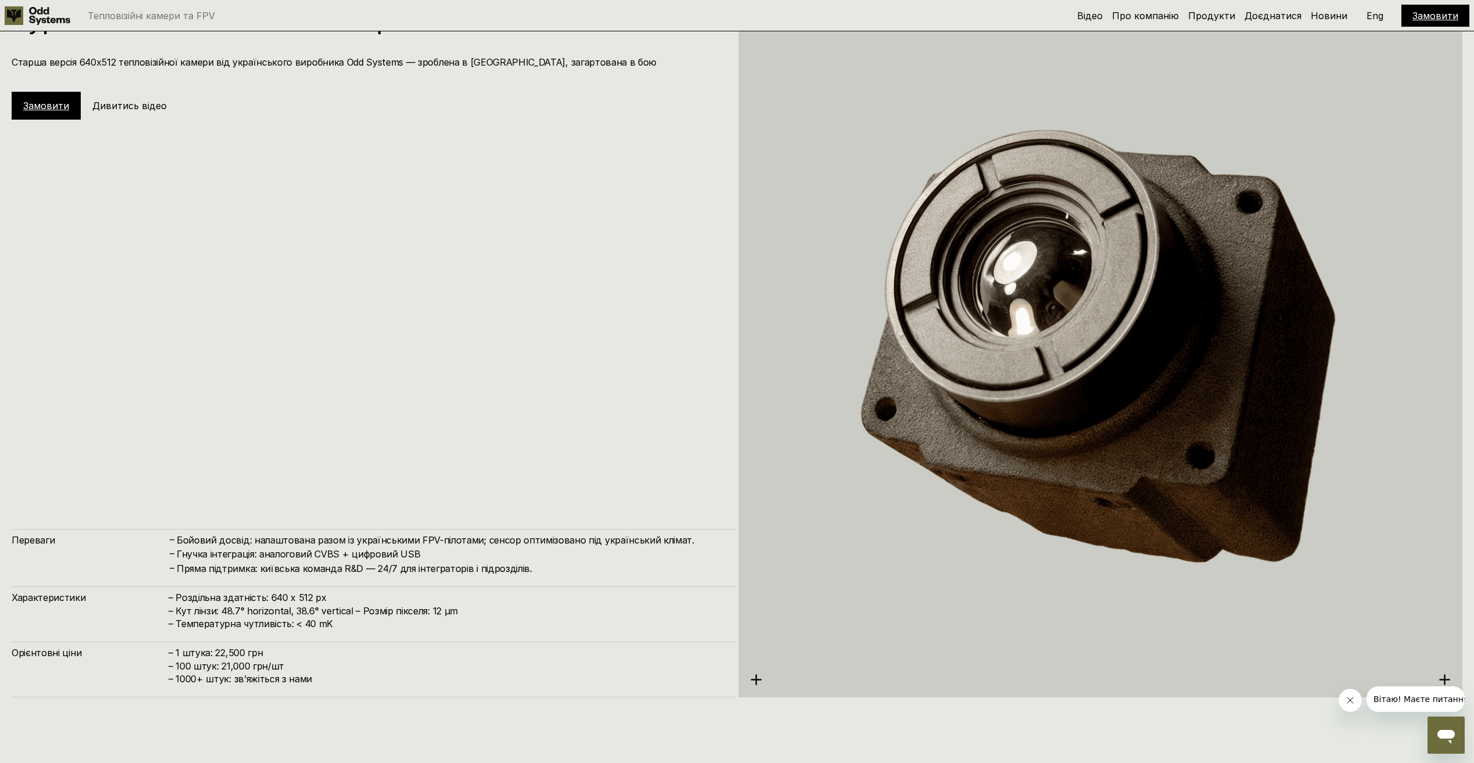
scroll to position [3834, 0]
click at [317, 452] on div "Курбас-640ᵅ – наш тепловізор Старша версія 640х512 тепловізійної камери від [DE…" at bounding box center [374, 351] width 724 height 691
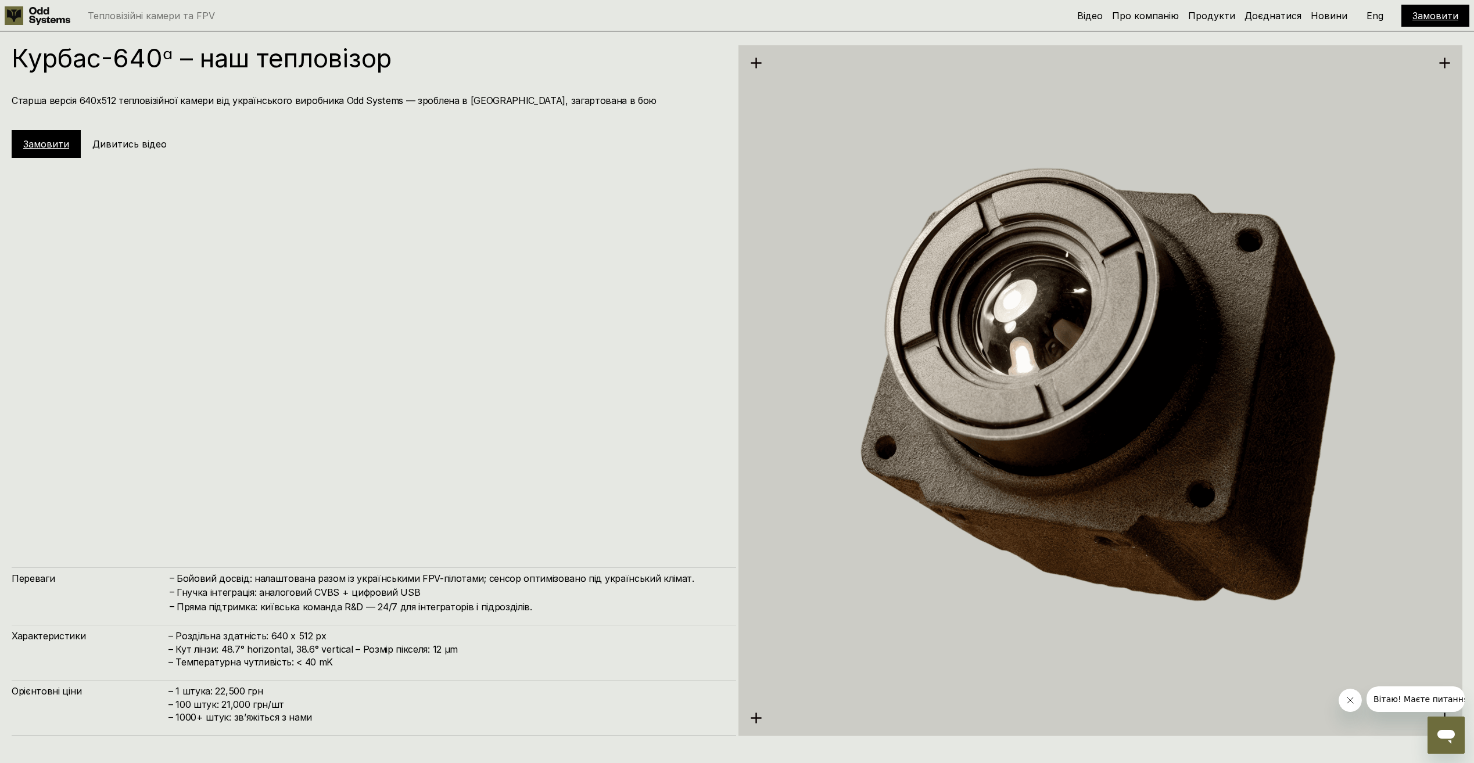
scroll to position [3776, 0]
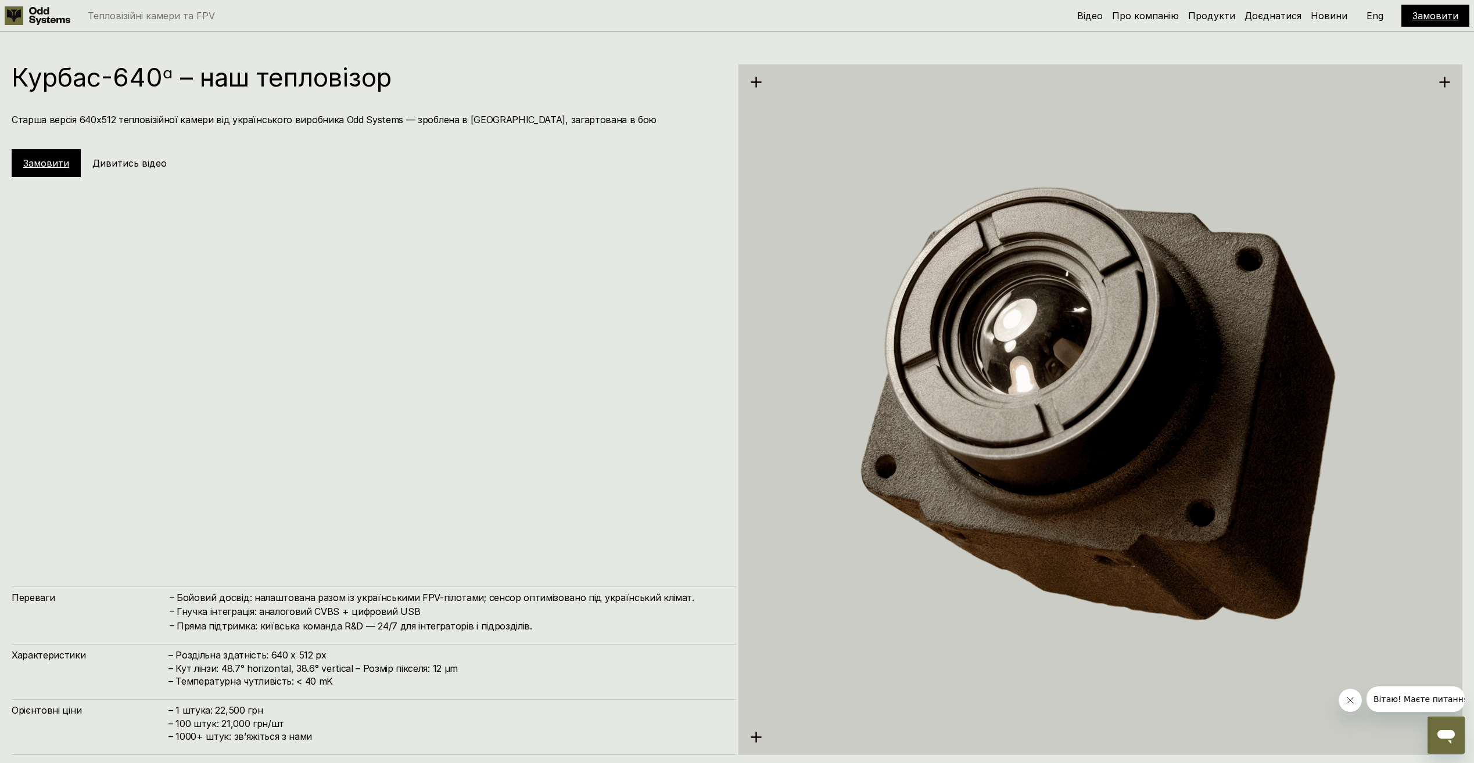
click at [523, 425] on div "Курбас-640ᵅ – наш тепловізор Старша версія 640х512 тепловізійної камери від [DE…" at bounding box center [374, 409] width 724 height 691
click at [553, 414] on div "Курбас-640ᵅ – наш тепловізор Старша версія 640х512 тепловізійної камери від [DE…" at bounding box center [374, 409] width 724 height 691
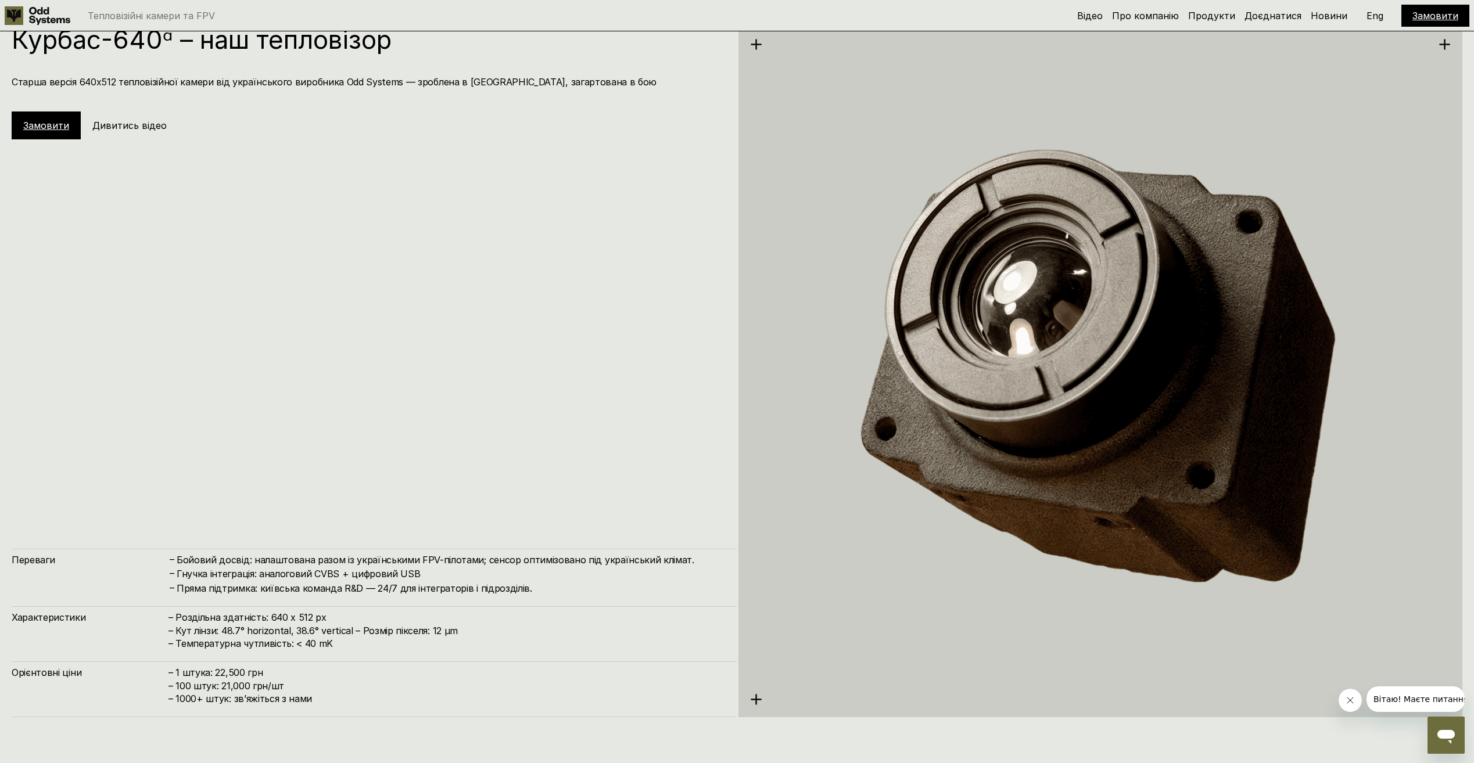
scroll to position [3834, 0]
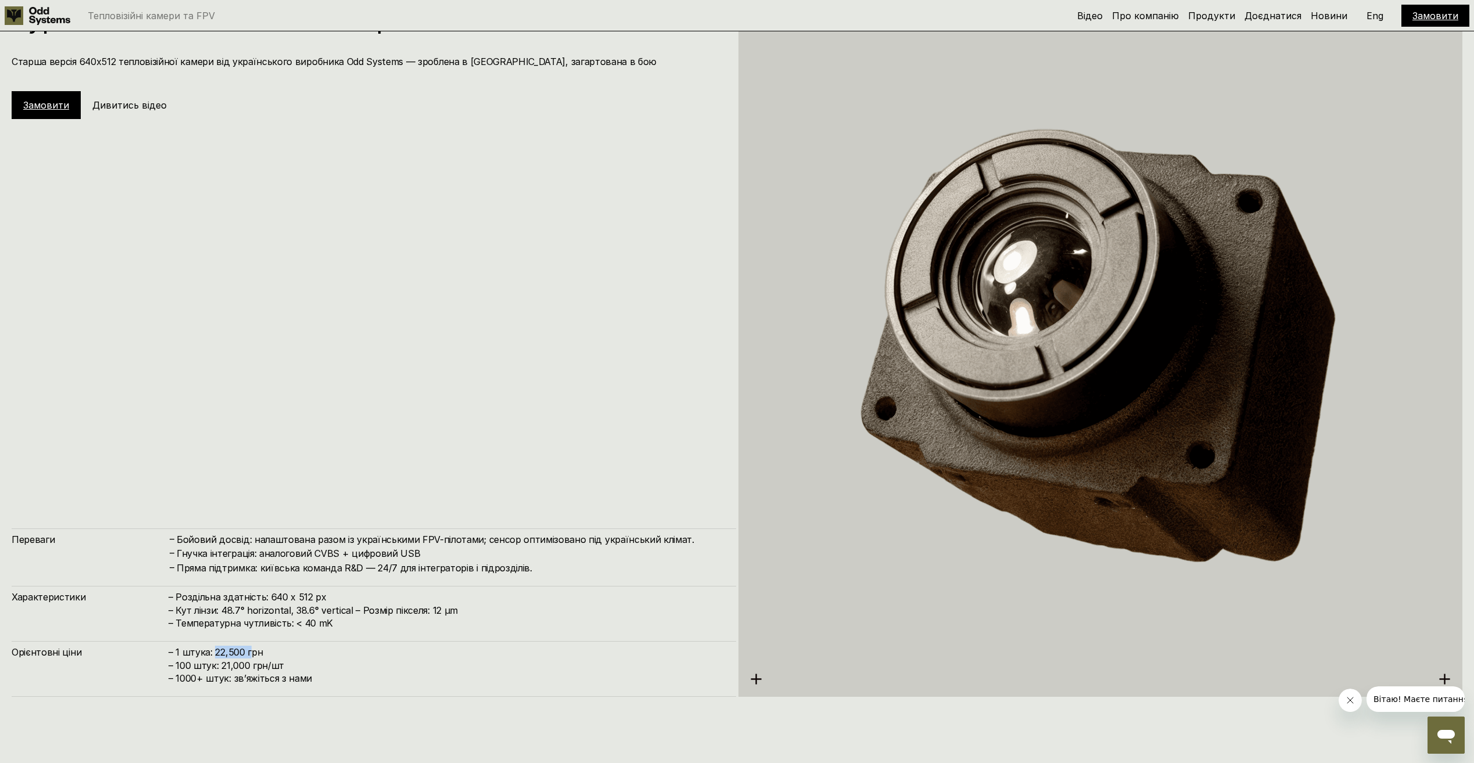
drag, startPoint x: 213, startPoint y: 652, endPoint x: 249, endPoint y: 652, distance: 35.4
click at [249, 652] on h4 "– 1 штука: 22,500 грн – 100 штук: 21,000 грн/шт – ⁠1000+ штук: звʼяжіться з нами" at bounding box center [446, 665] width 556 height 39
drag, startPoint x: 249, startPoint y: 652, endPoint x: 227, endPoint y: 655, distance: 21.7
click at [227, 655] on h4 "– 1 штука: 22,500 грн – 100 штук: 21,000 грн/шт – ⁠1000+ штук: звʼяжіться з нами" at bounding box center [446, 665] width 556 height 39
click at [371, 670] on h4 "– 1 штука: 22,500 грн – 100 штук: 21,000 грн/шт – ⁠1000+ штук: звʼяжіться з нами" at bounding box center [446, 665] width 556 height 39
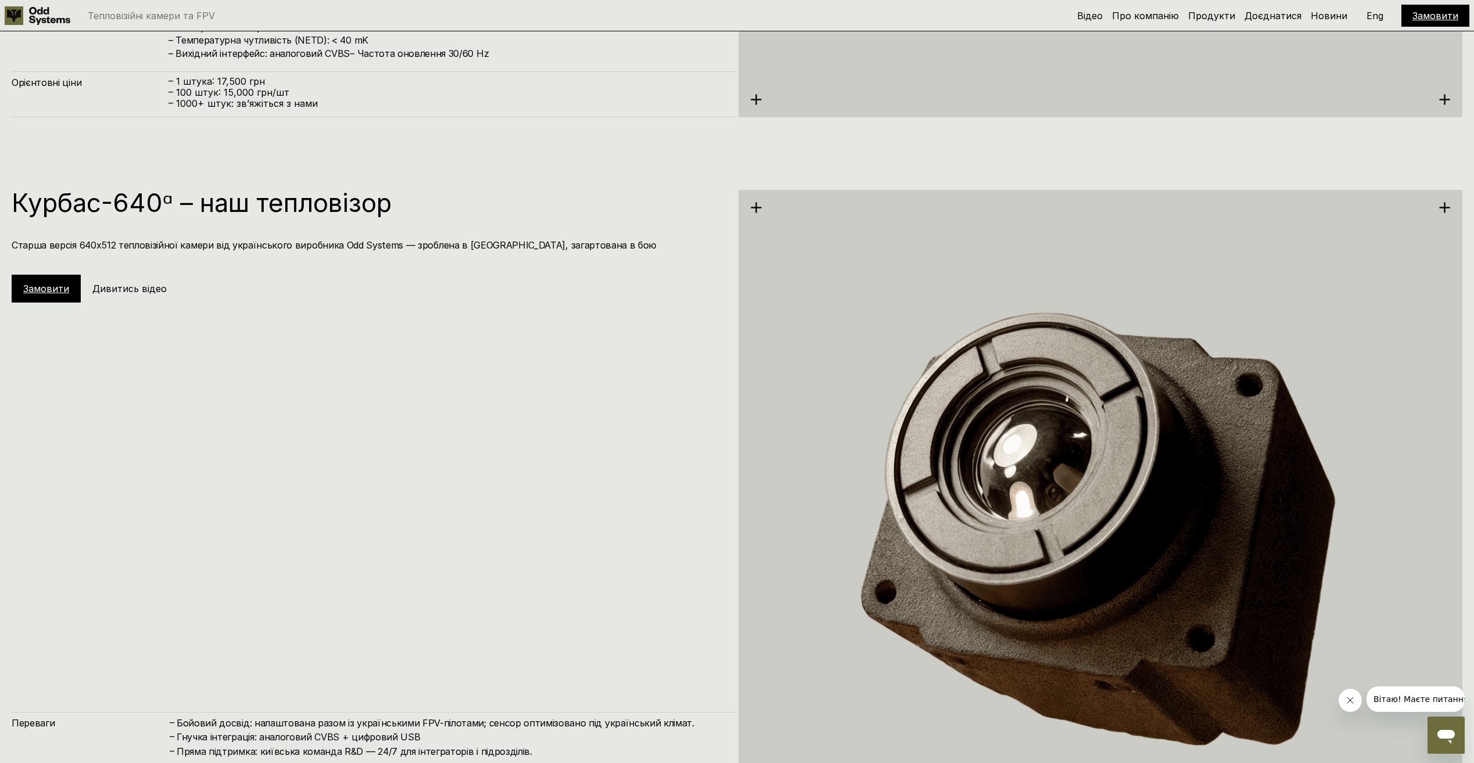
scroll to position [3717, 0]
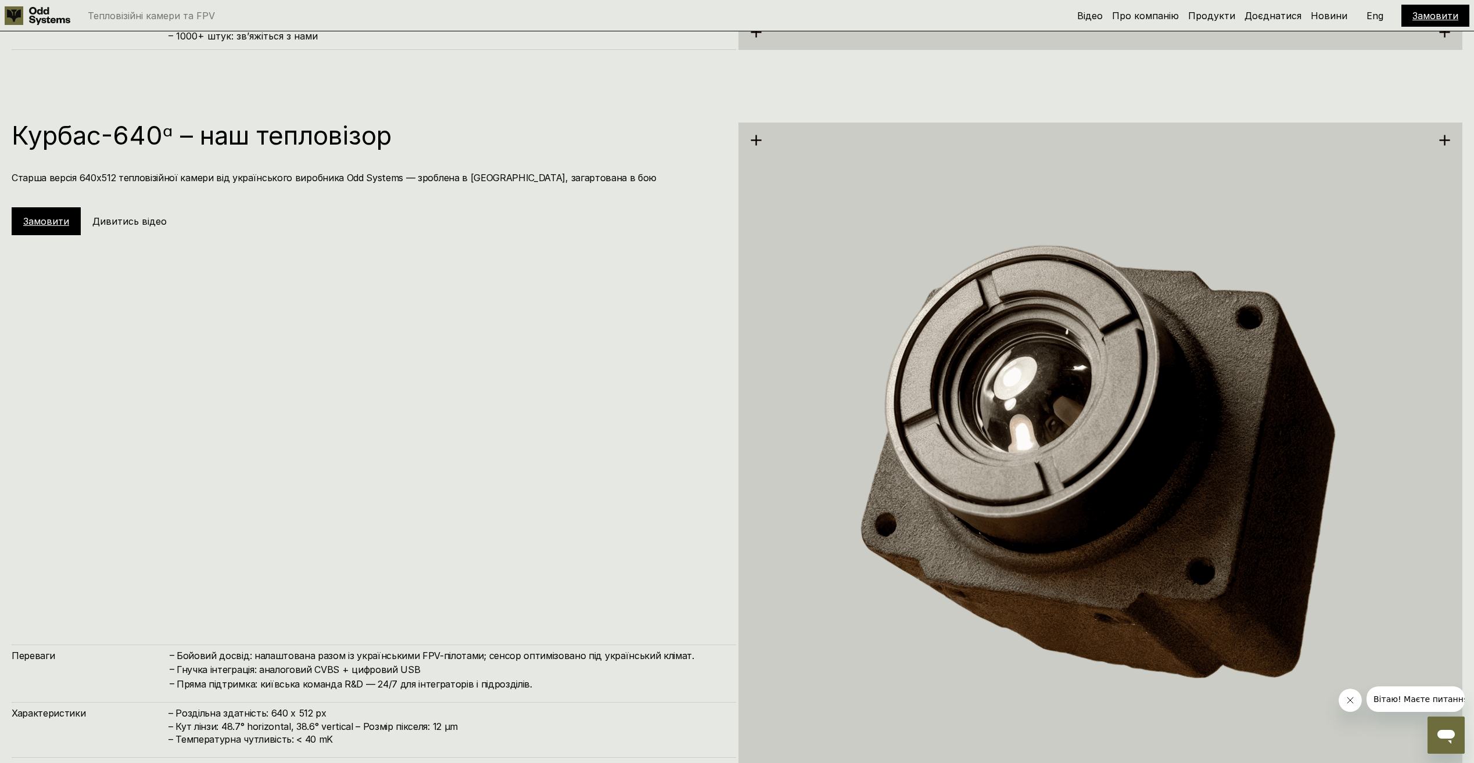
click at [755, 141] on img at bounding box center [1100, 467] width 724 height 745
click at [652, 254] on div "Курбас-640ᵅ – наш тепловізор Старша версія 640х512 тепловізійної камери від [DE…" at bounding box center [374, 468] width 724 height 691
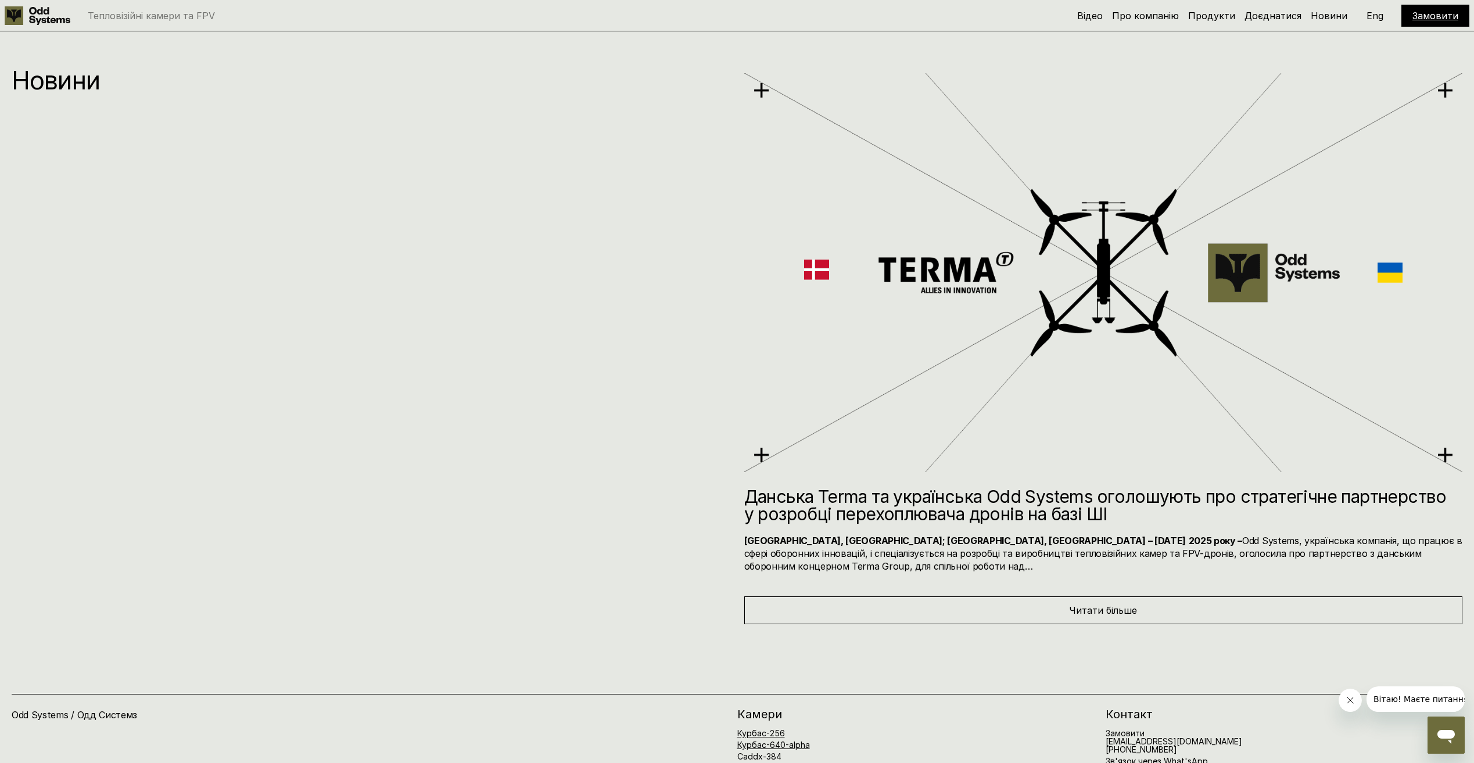
scroll to position [8597, 0]
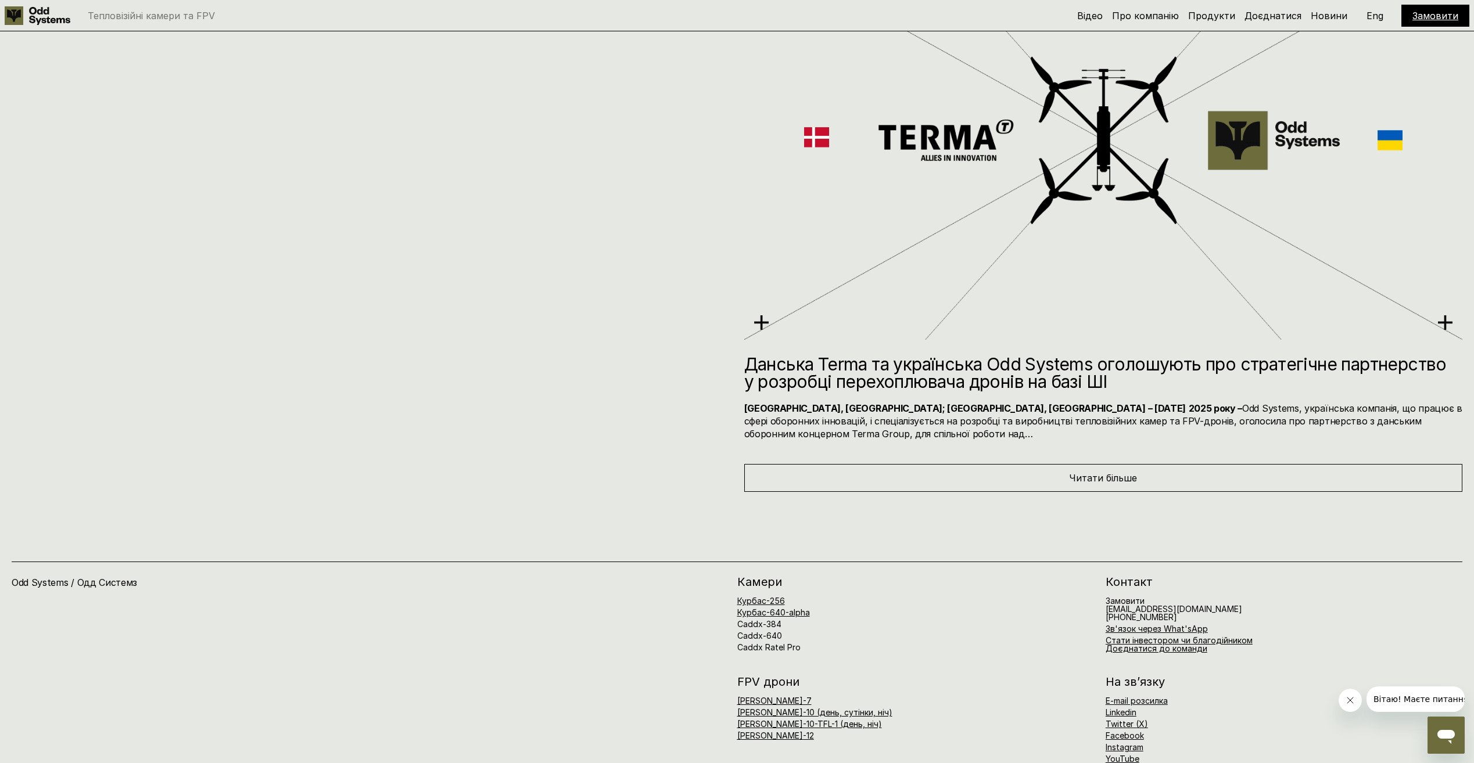
click at [770, 469] on div "Читати більше" at bounding box center [1103, 478] width 719 height 28
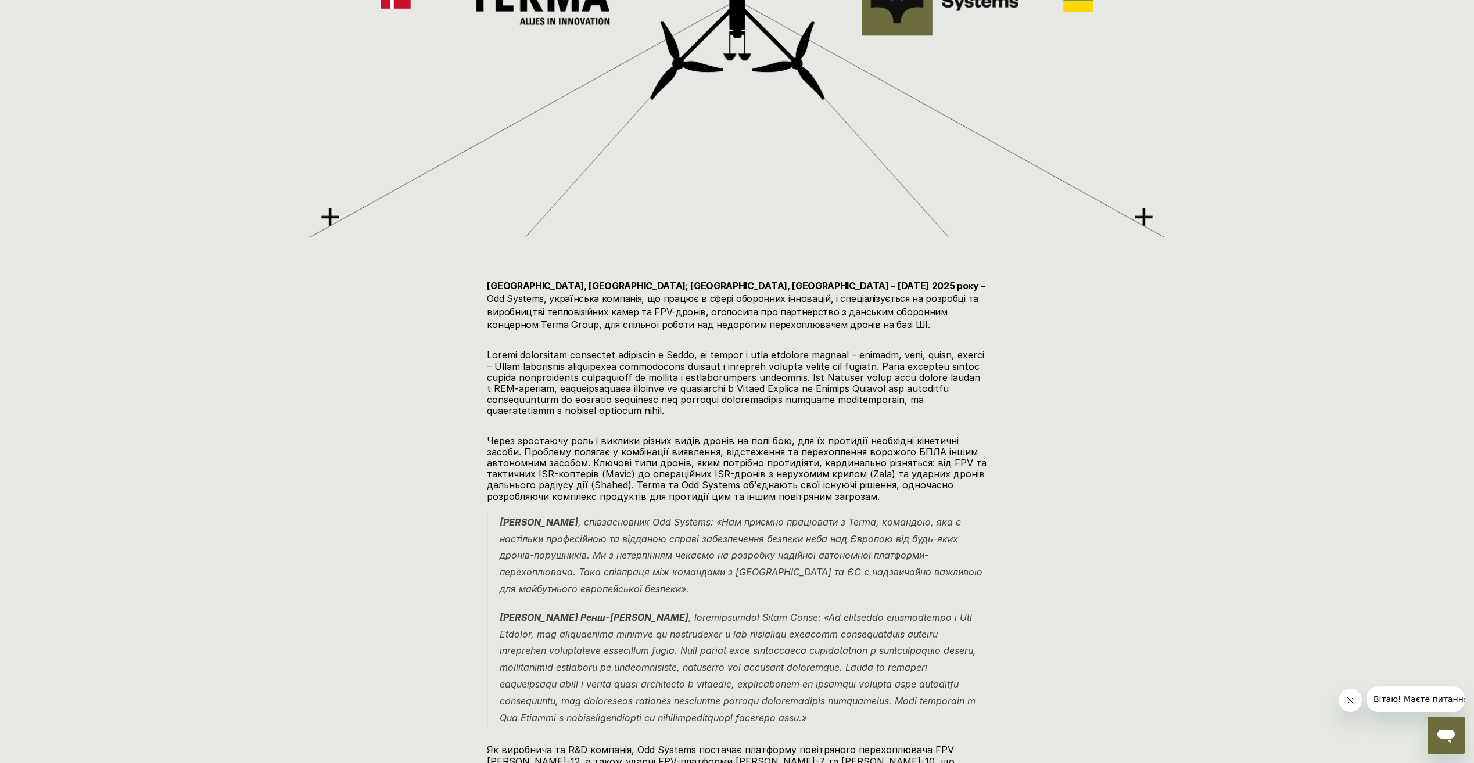
scroll to position [755, 0]
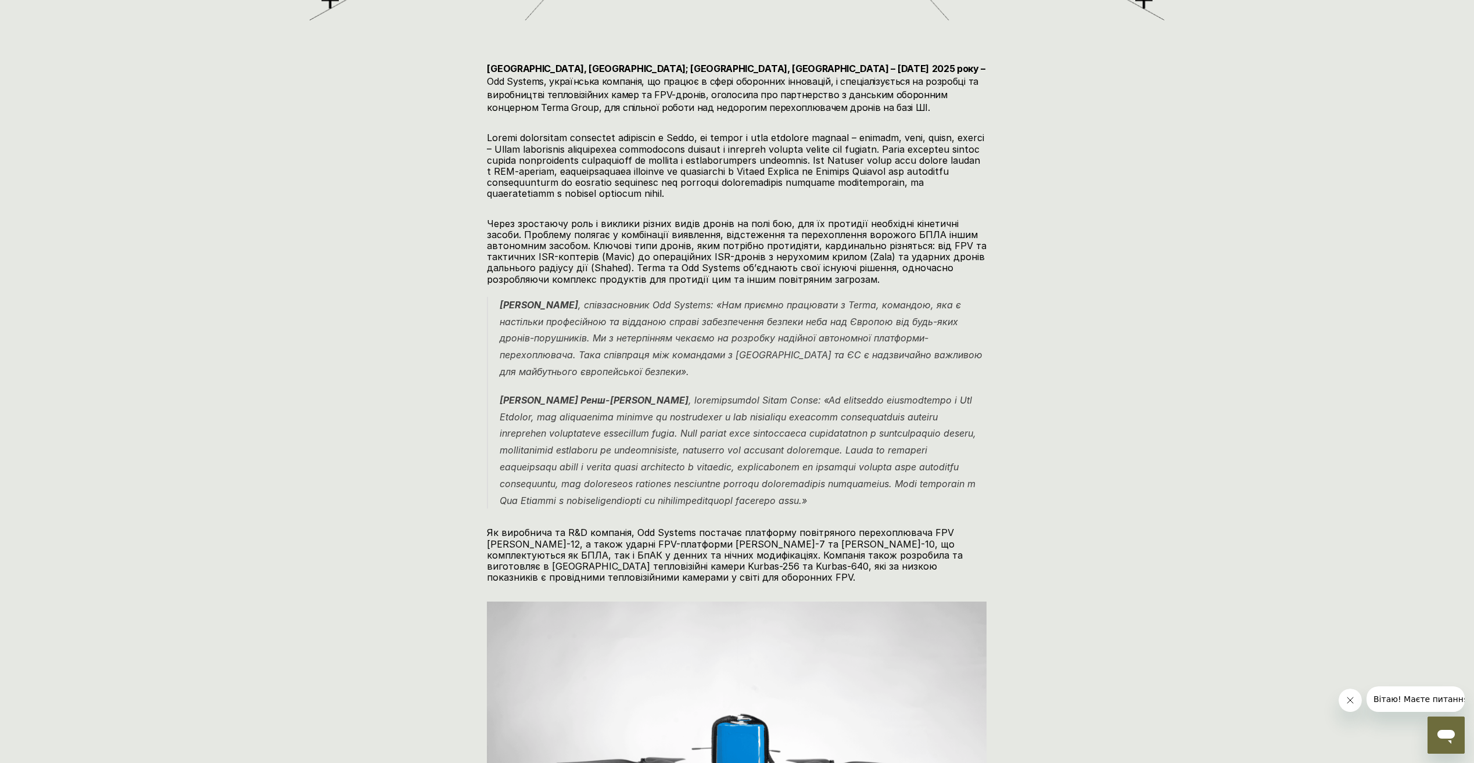
click at [1108, 360] on div "Данська Terma та українська Odd Systems оголошують про стратегічне партнерство …" at bounding box center [737, 508] width 854 height 2279
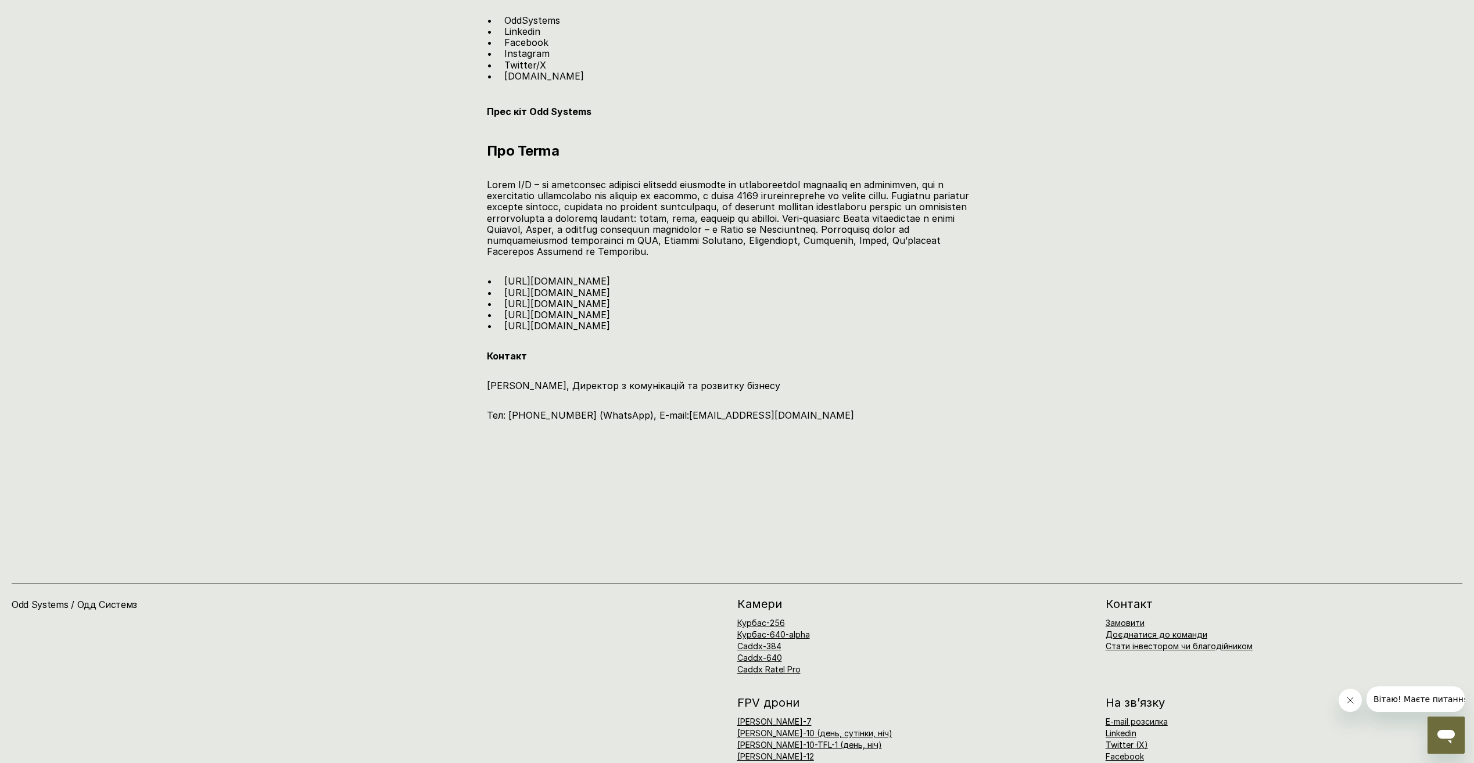
scroll to position [2124, 0]
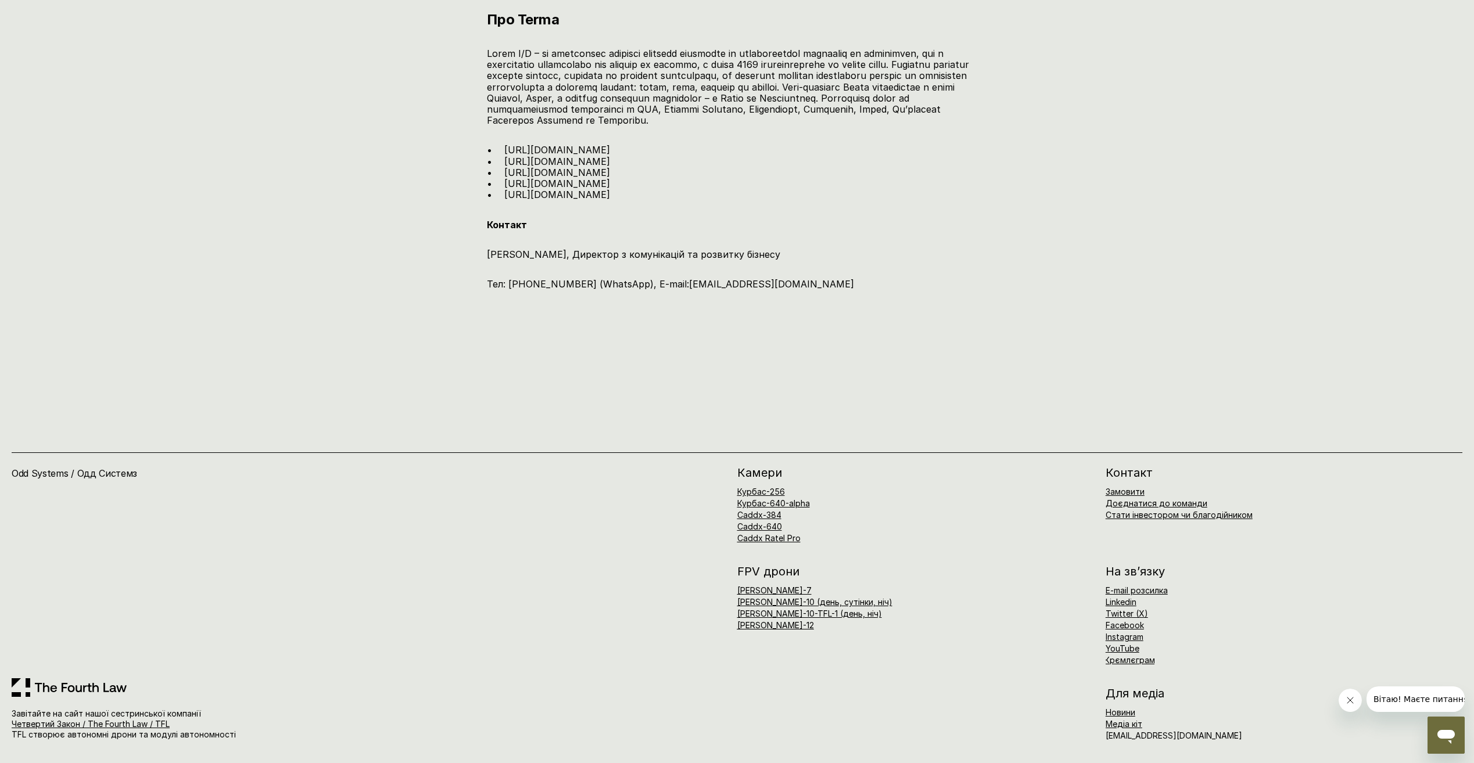
click at [775, 525] on link "Caddx-640" at bounding box center [759, 527] width 45 height 10
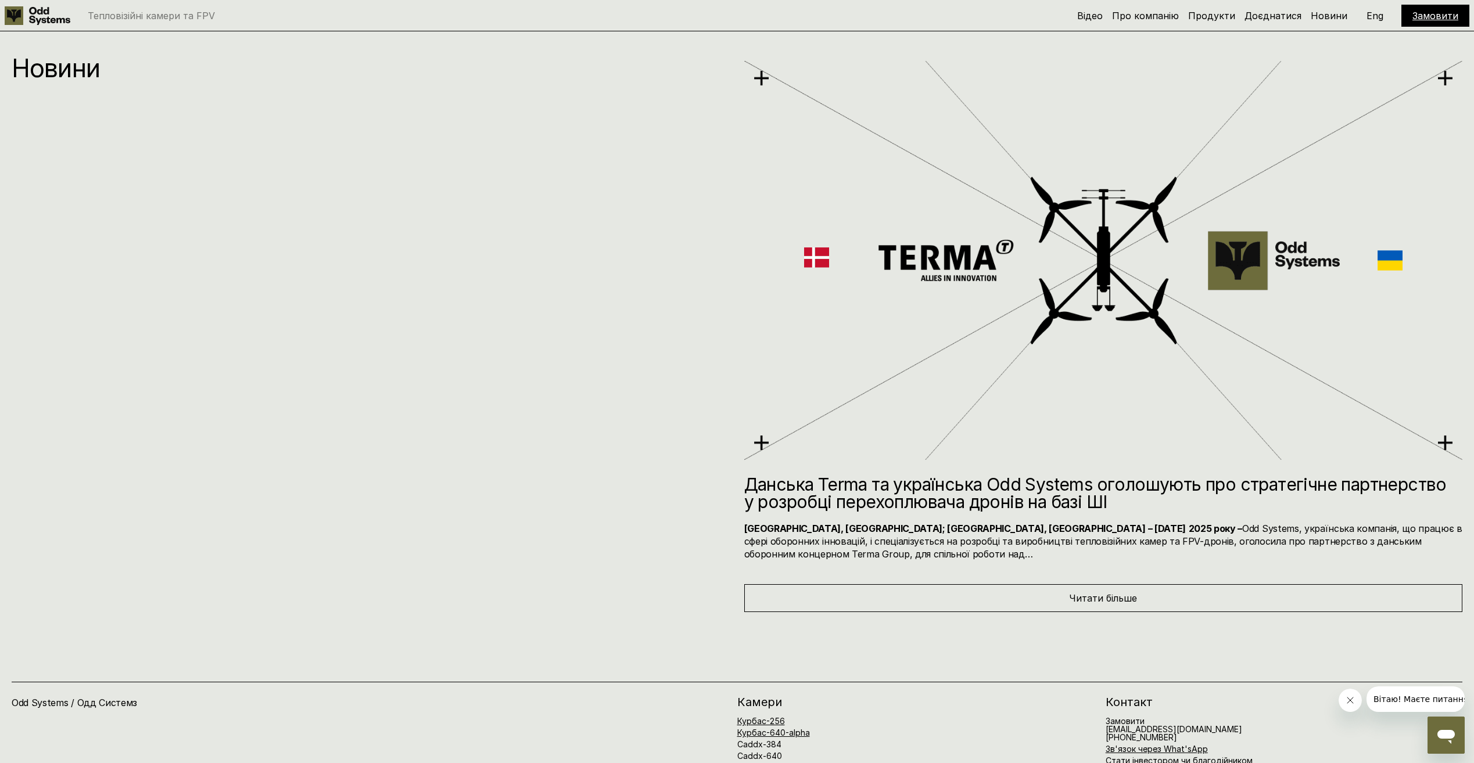
scroll to position [8707, 0]
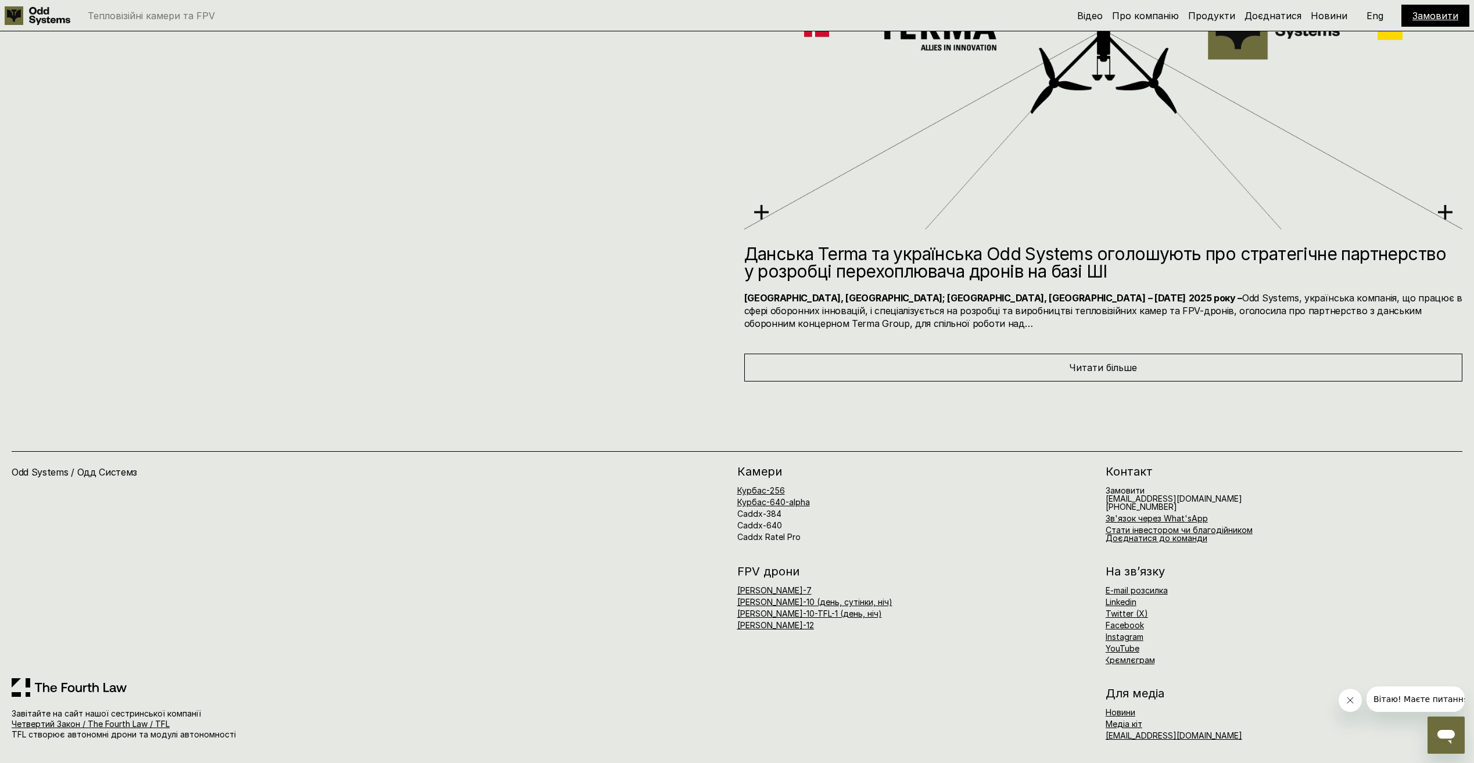
click at [458, 515] on div "Odd Systems / Одд Системз" at bounding box center [374, 572] width 725 height 212
click at [460, 516] on div "Odd Systems / Одд Системз" at bounding box center [374, 572] width 725 height 212
click at [122, 725] on link "Четвертий Закон / The Fourth Law / TFL" at bounding box center [91, 724] width 158 height 10
click at [300, 277] on div "Новини Данська Terma та українська Odd Systems оголошують про стратегічне партн…" at bounding box center [737, 81] width 1474 height 602
click at [569, 319] on div "Новини Данська Terma та українська Odd Systems оголошують про стратегічне партн…" at bounding box center [737, 81] width 1474 height 602
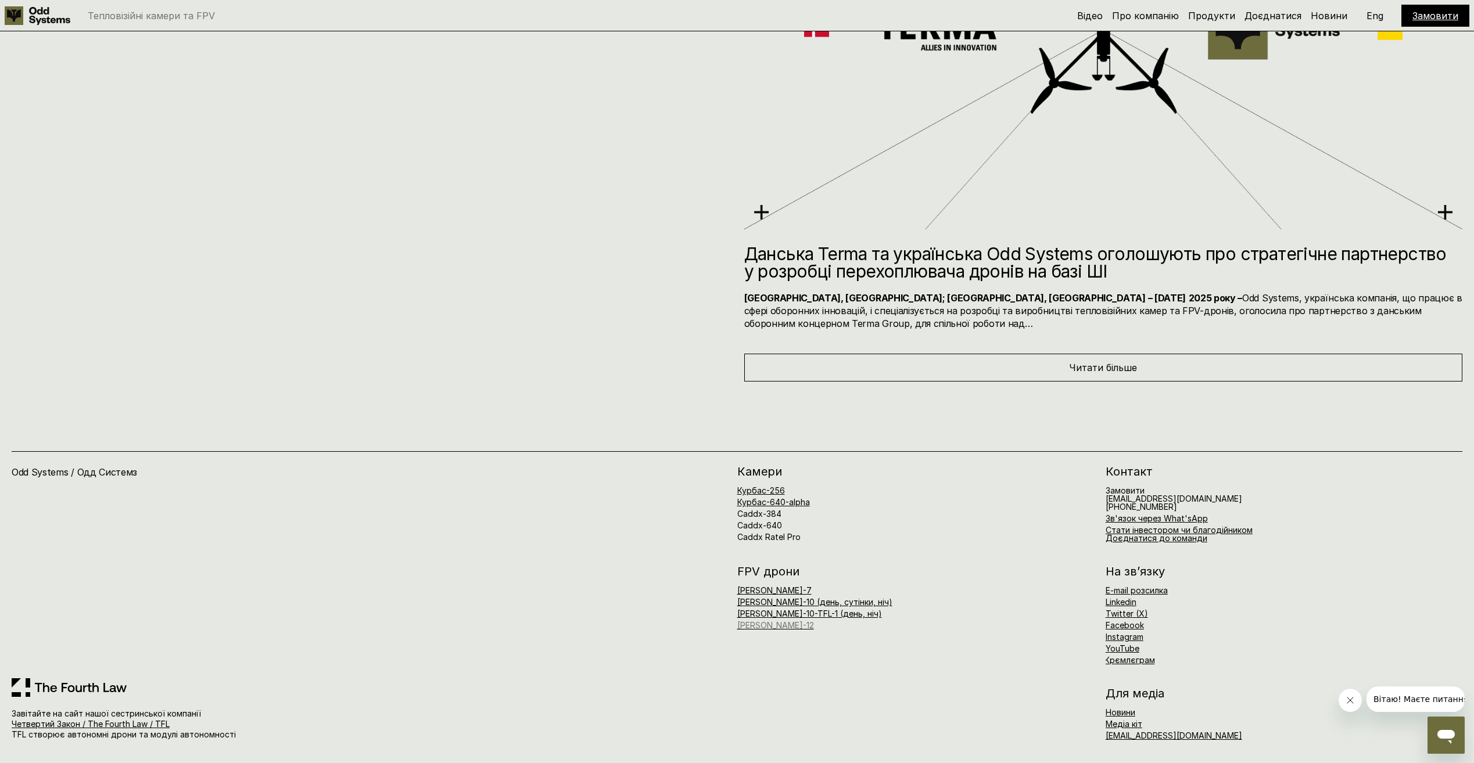
click at [755, 628] on link "[PERSON_NAME]-12" at bounding box center [775, 625] width 77 height 10
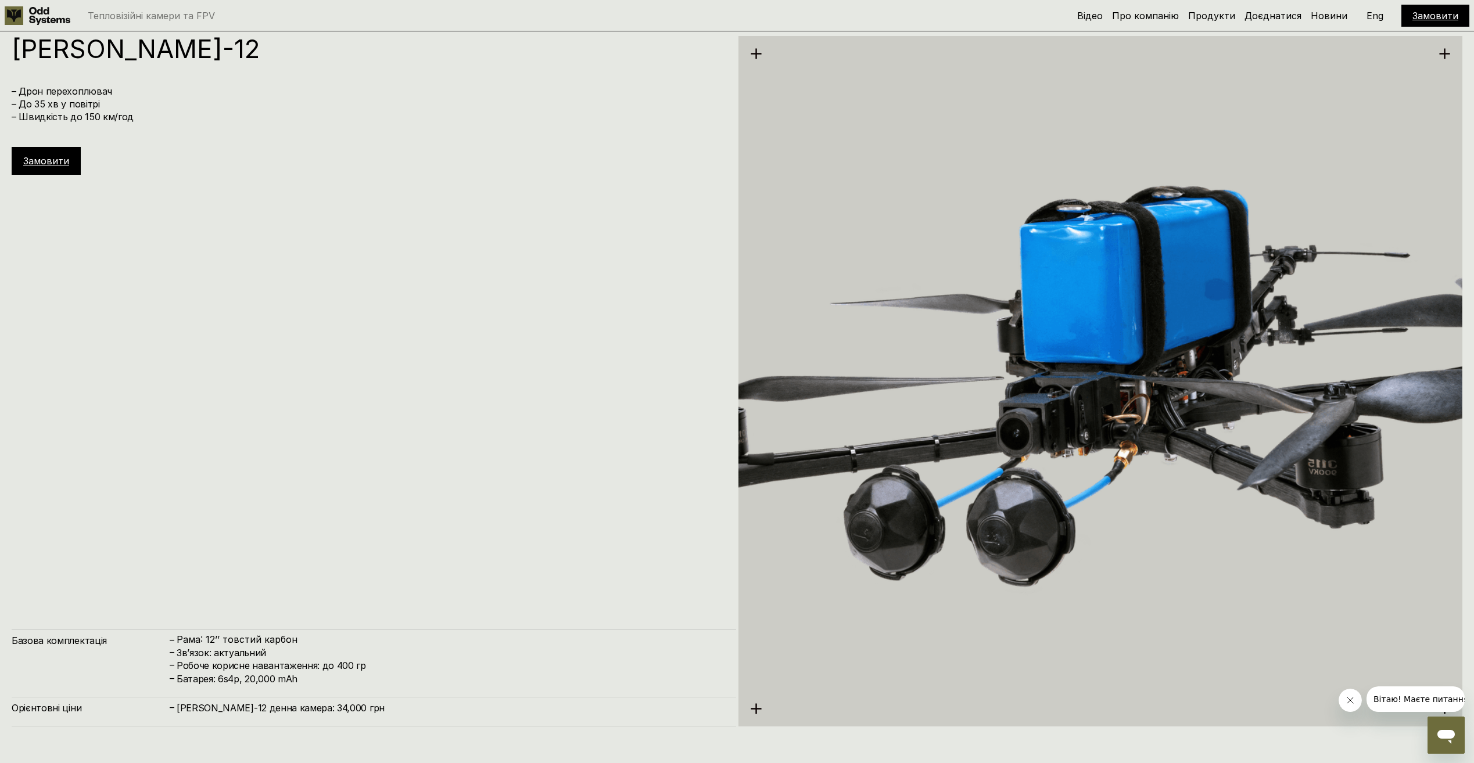
scroll to position [6855, 0]
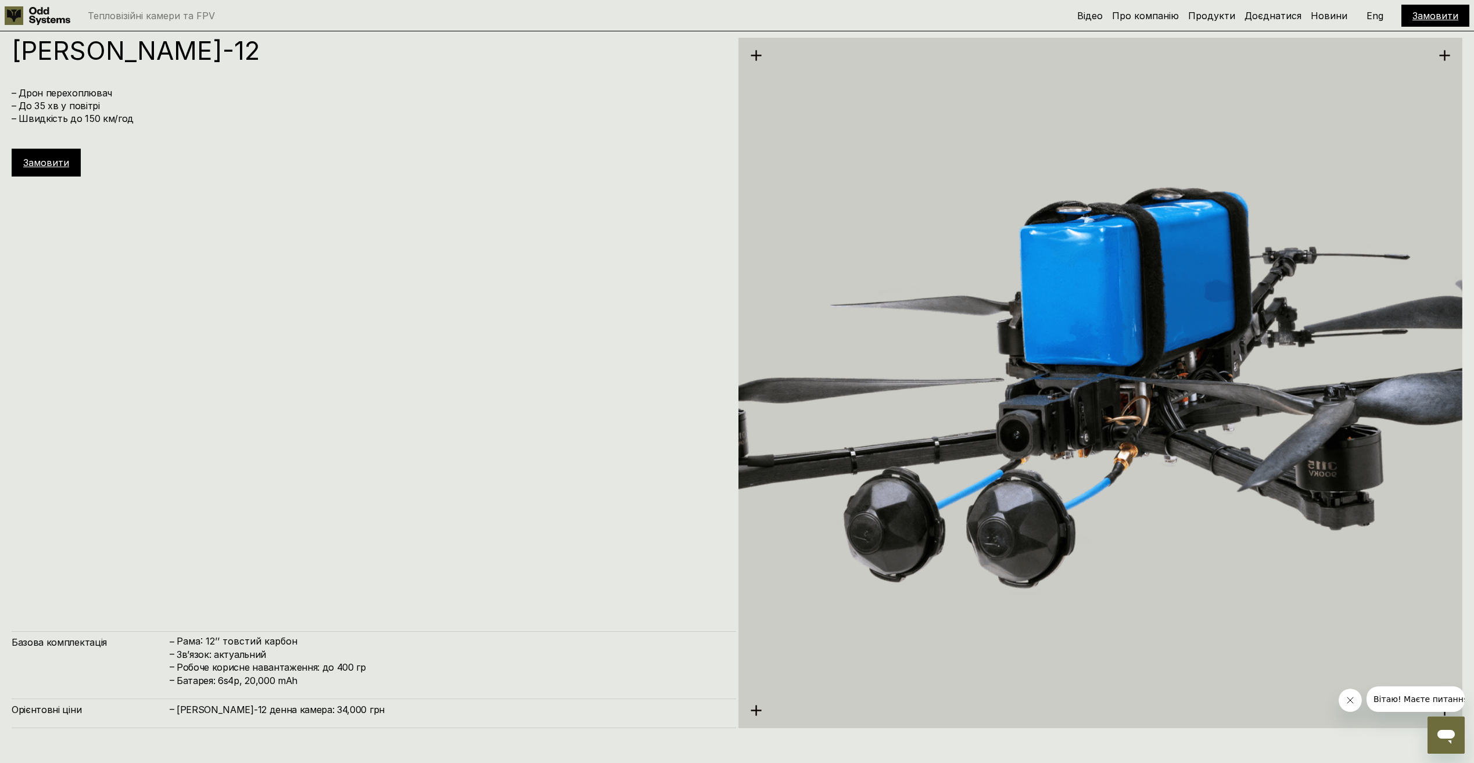
click at [515, 473] on div "[PERSON_NAME]-12 – Дрон перехоплювач – До 35 хв у повітрі – Швидкість до 150 км…" at bounding box center [374, 383] width 724 height 691
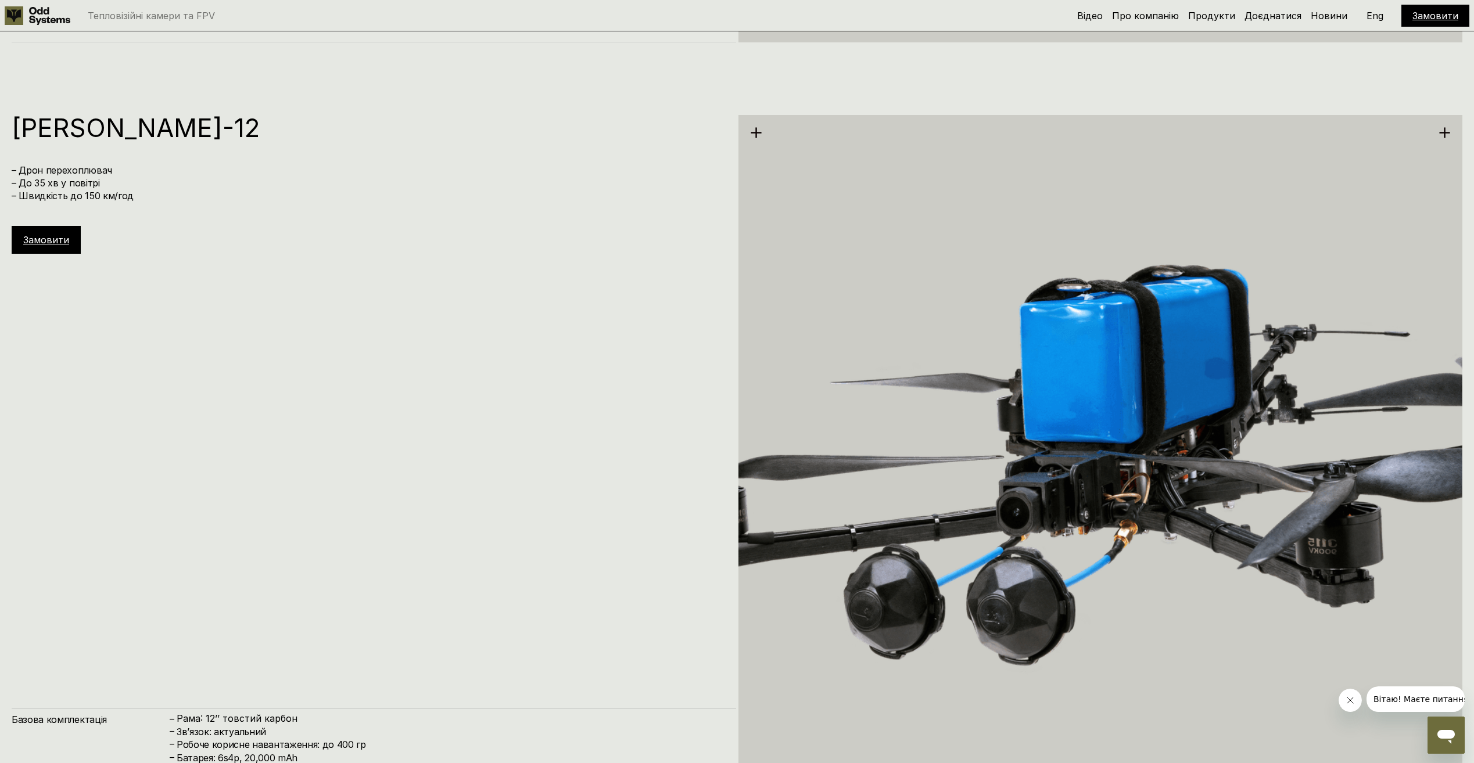
scroll to position [6797, 0]
